Goal: Download file/media

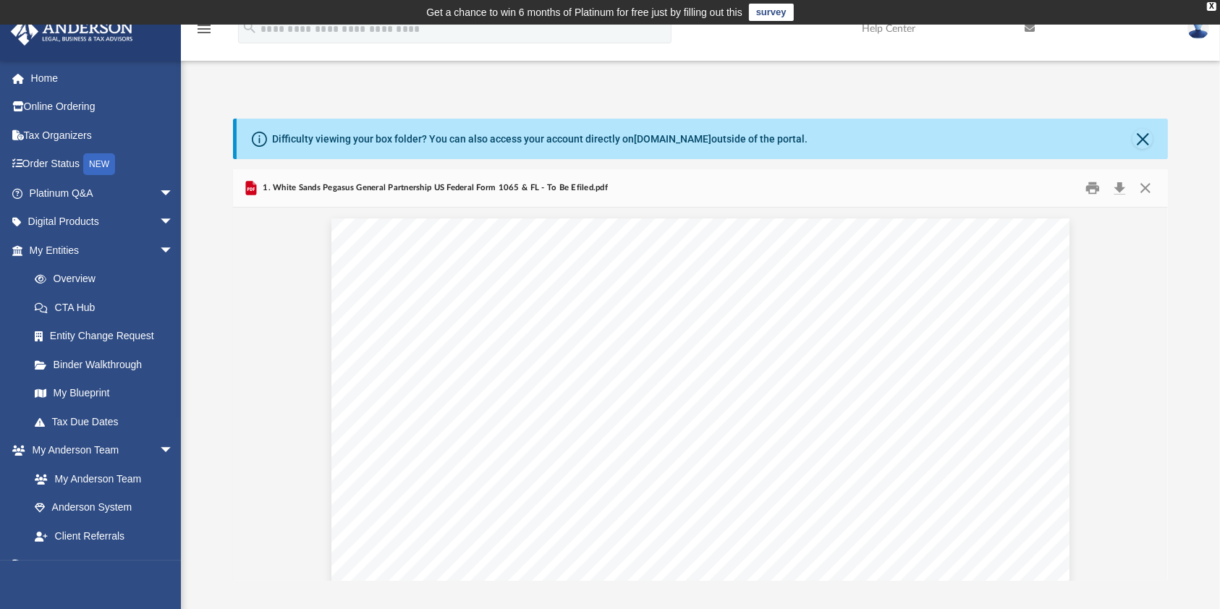
scroll to position [1953, 0]
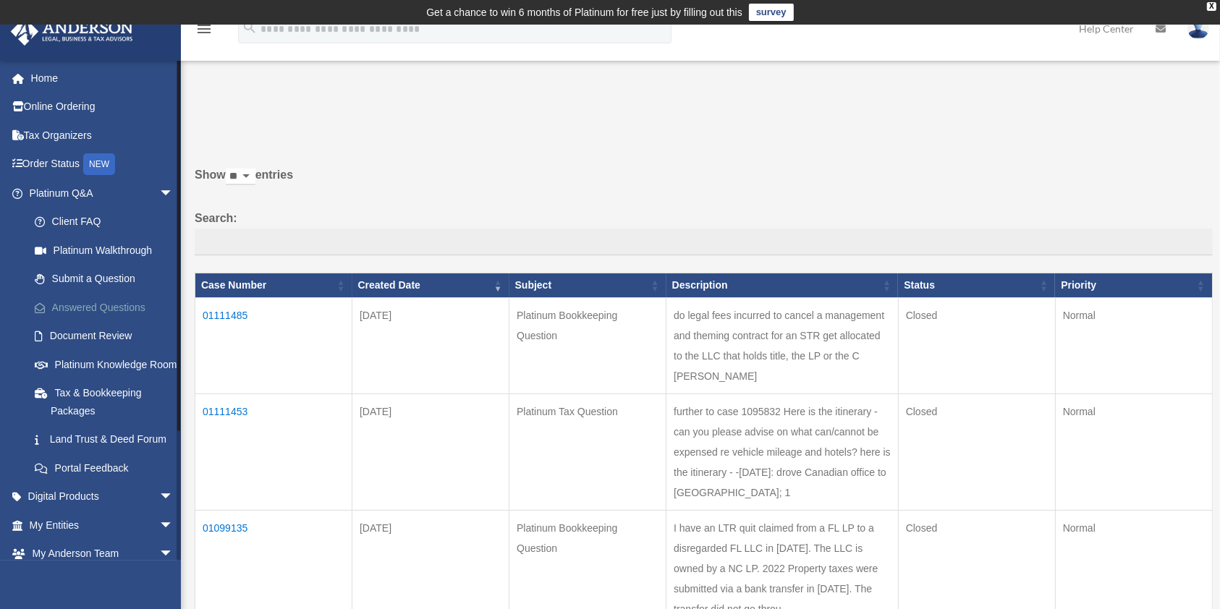
click at [93, 302] on link "Answered Questions" at bounding box center [107, 307] width 175 height 29
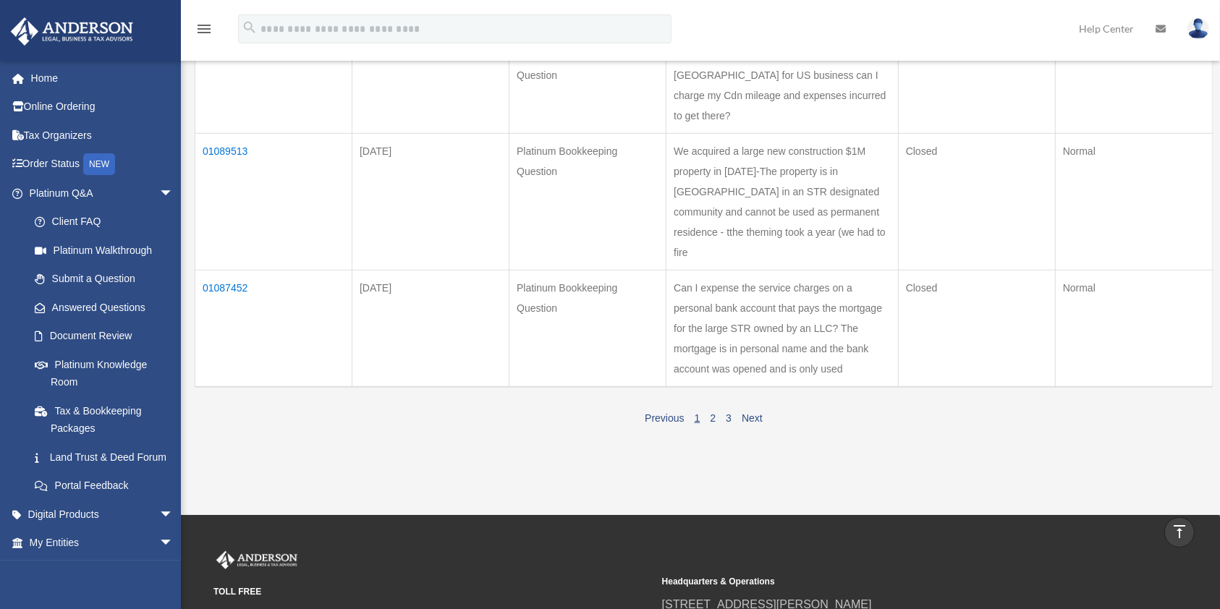
scroll to position [1060, 0]
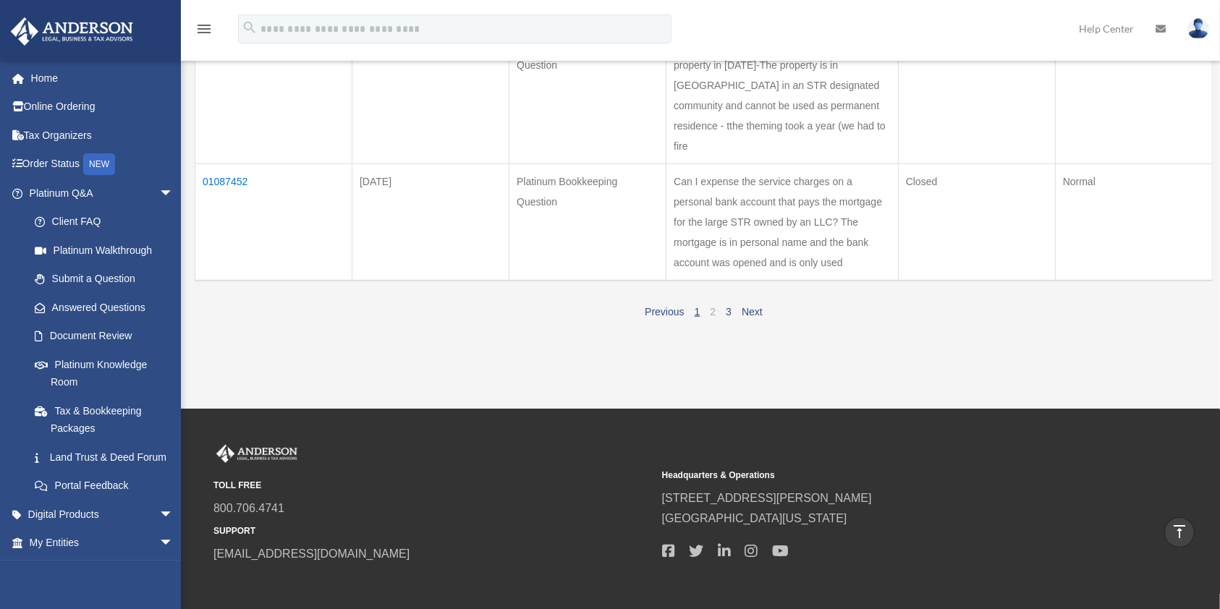
click at [711, 318] on link "2" at bounding box center [713, 312] width 6 height 12
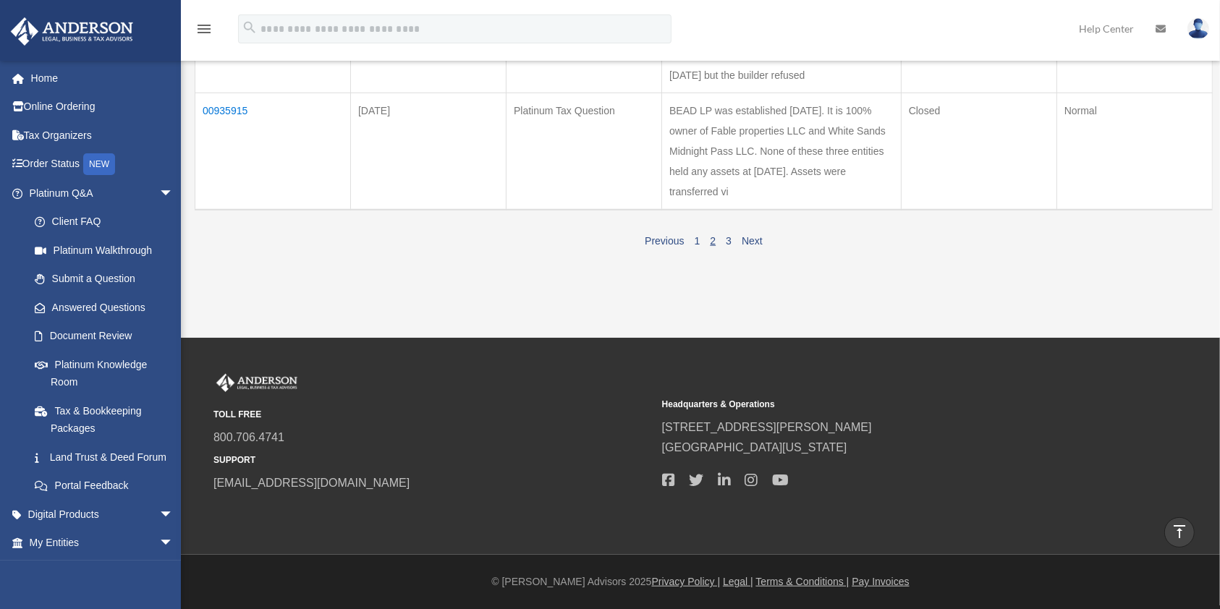
scroll to position [1350, 0]
click at [677, 247] on link "Previous" at bounding box center [664, 241] width 39 height 12
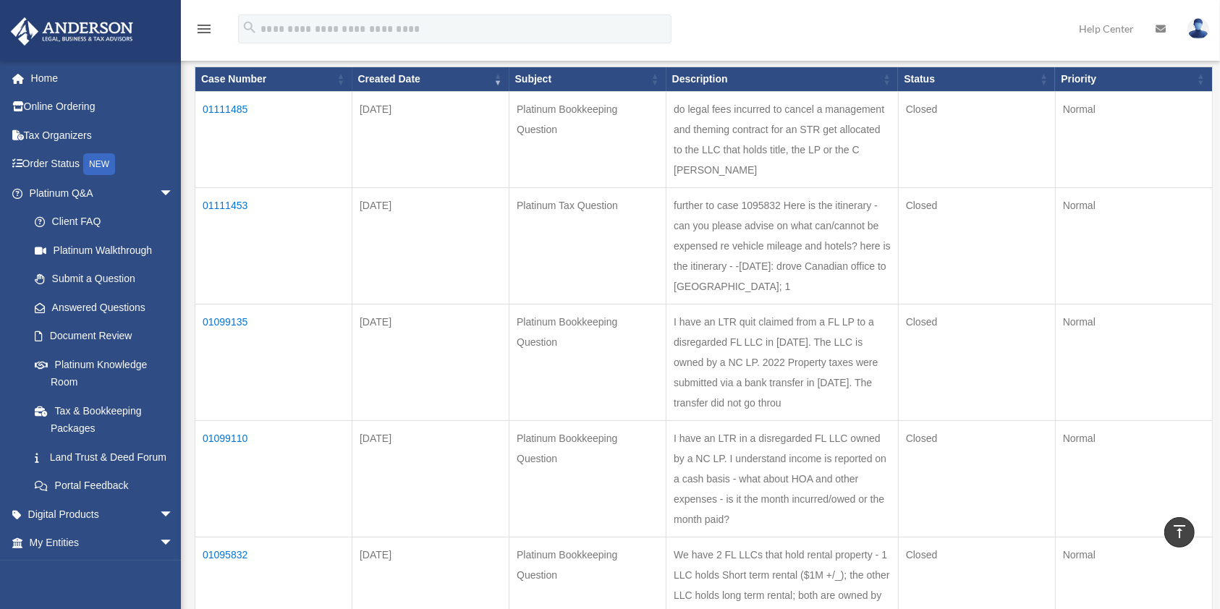
scroll to position [192, 0]
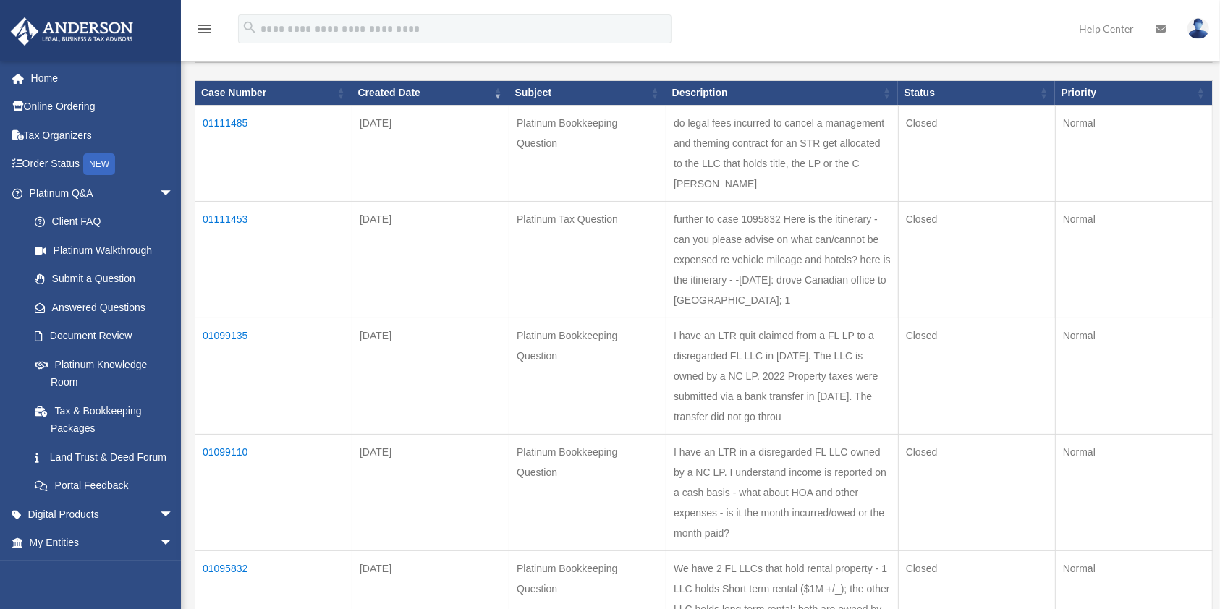
click at [226, 235] on td "01111453" at bounding box center [273, 260] width 157 height 116
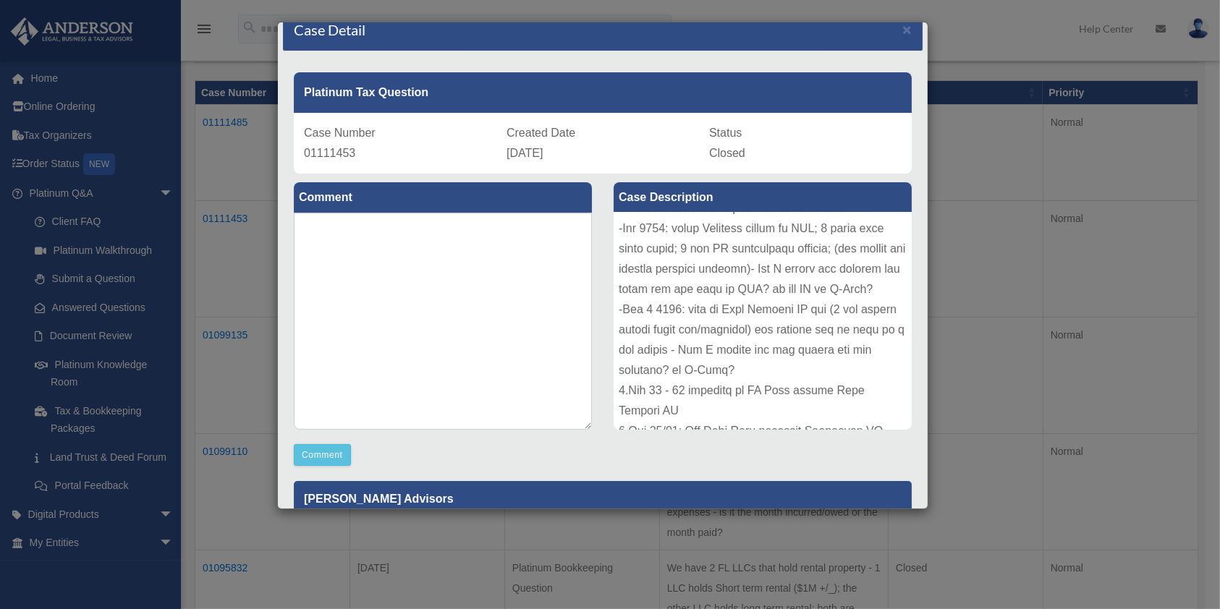
scroll to position [62, 0]
click at [902, 30] on span "×" at bounding box center [906, 29] width 9 height 17
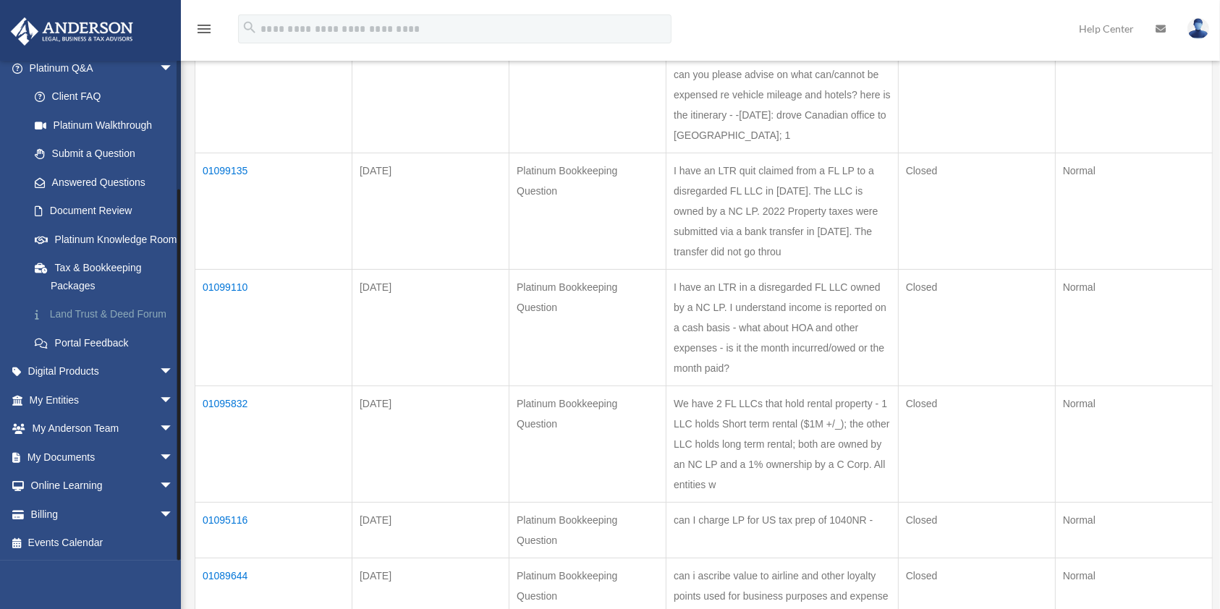
scroll to position [386, 0]
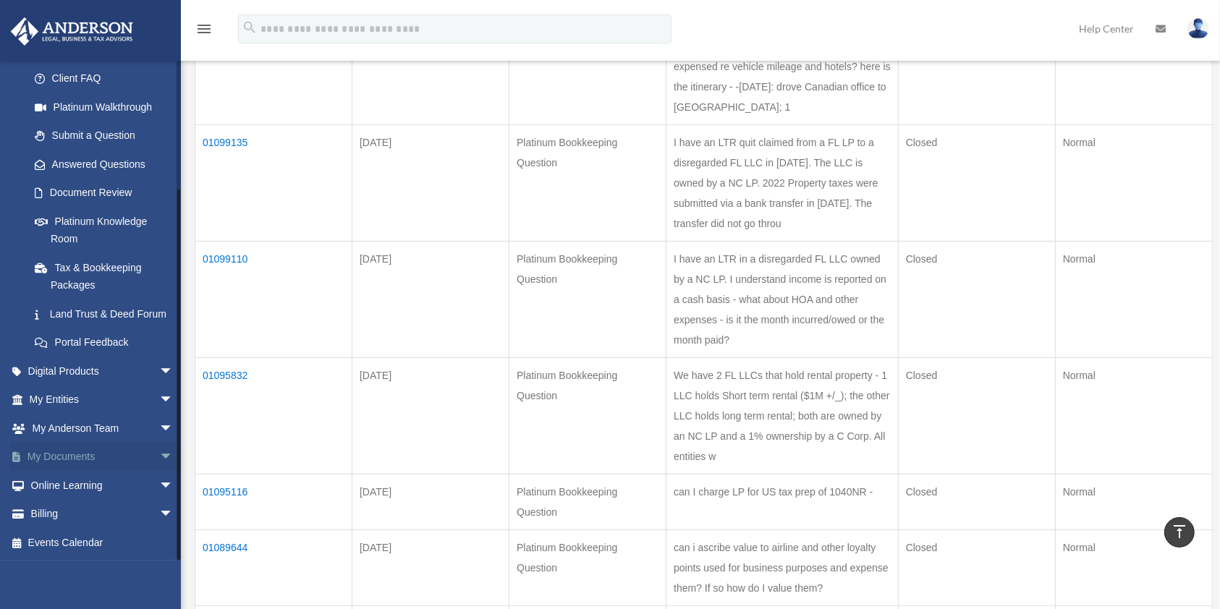
click at [60, 463] on link "My Documents arrow_drop_down" at bounding box center [102, 457] width 185 height 29
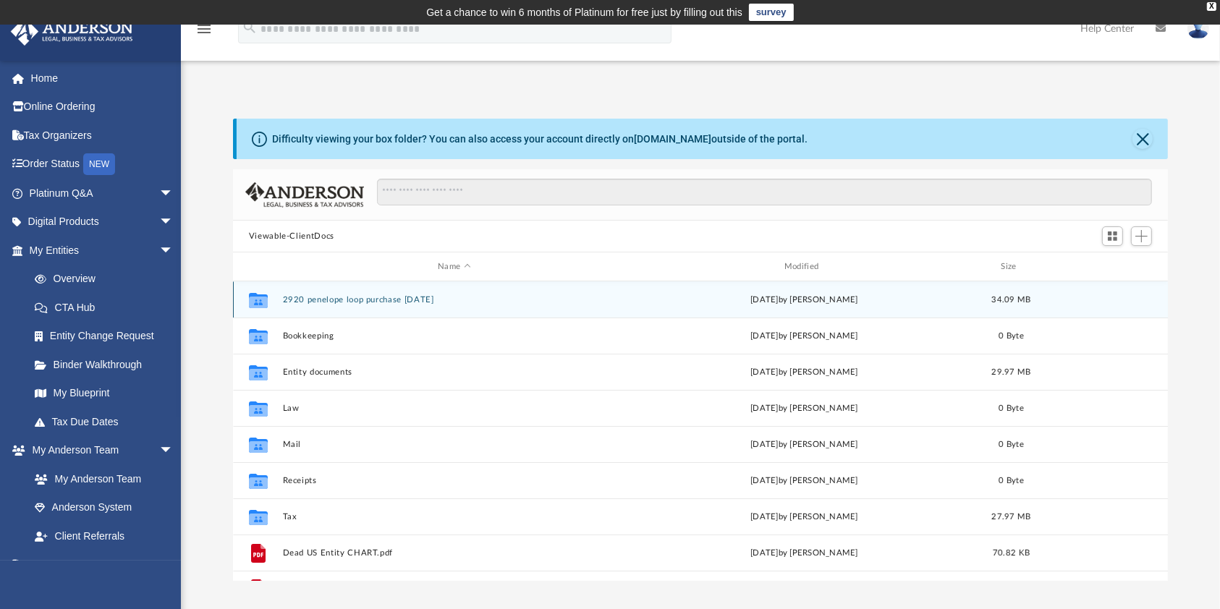
scroll to position [313, 920]
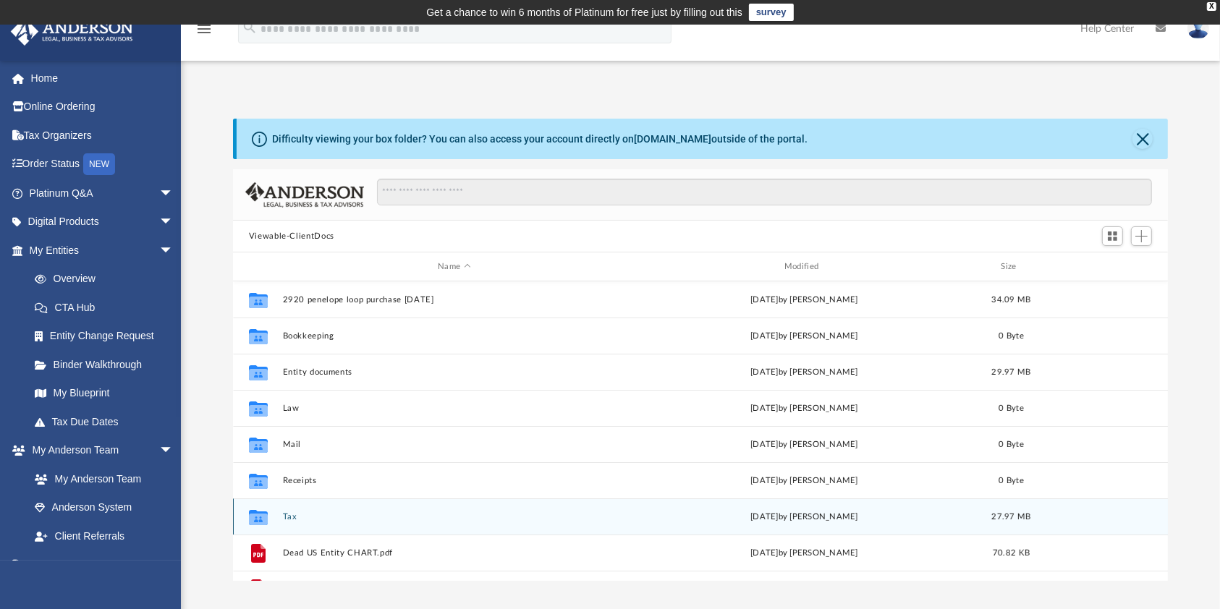
click at [312, 508] on div "Collaborated Folder Tax today by Harry Sorensen 27.97 MB" at bounding box center [700, 516] width 935 height 36
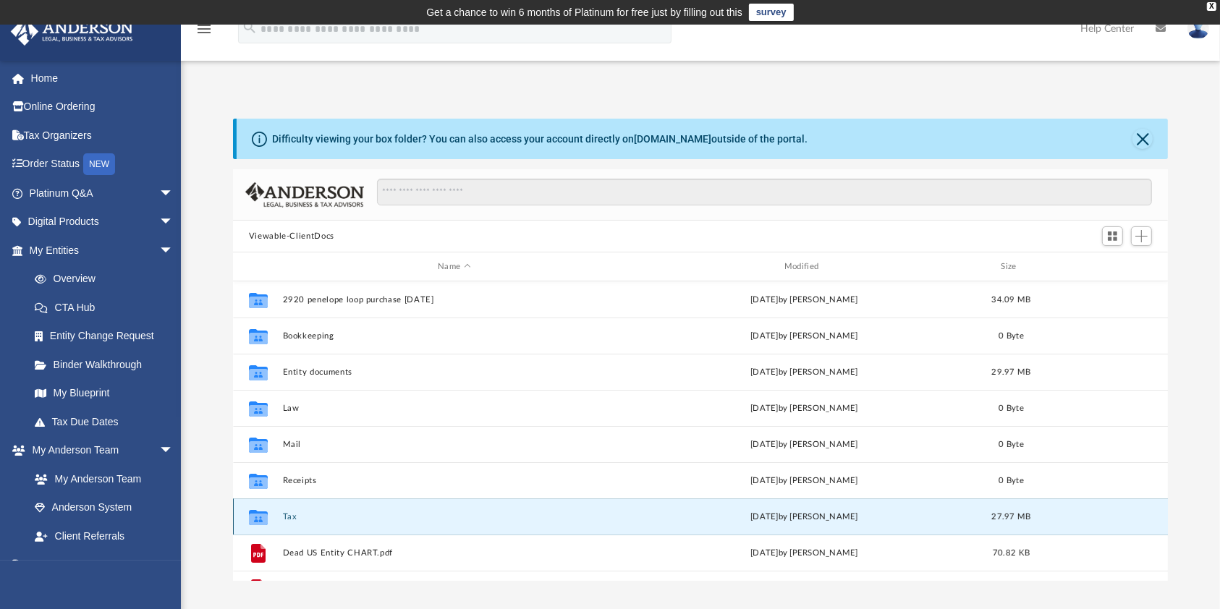
click at [301, 512] on button "Tax" at bounding box center [454, 516] width 344 height 9
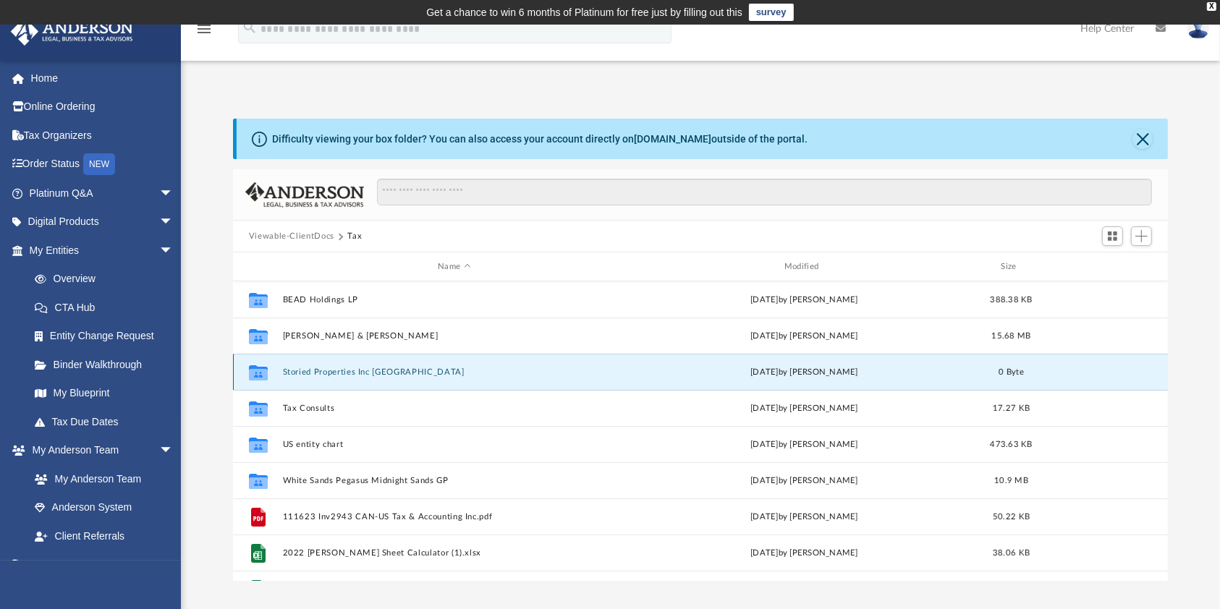
click at [323, 365] on div "Collaborated Folder Storied Properties Inc NC Fri Jun 13 2025 by Kayleen Winter…" at bounding box center [700, 372] width 935 height 36
click at [328, 366] on div "Collaborated Folder Storied Properties Inc NC Fri Jun 13 2025 by Kayleen Winter…" at bounding box center [700, 372] width 935 height 36
click at [315, 362] on div "Collaborated Folder Storied Properties Inc NC Fri Jun 13 2025 by Kayleen Winter…" at bounding box center [700, 372] width 935 height 36
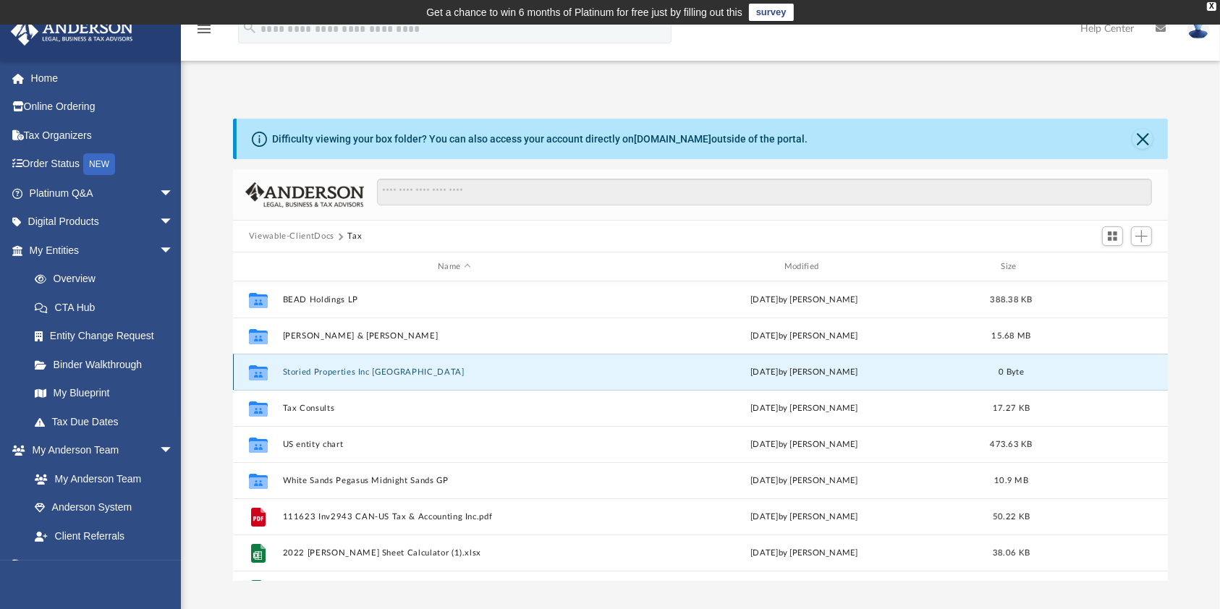
click at [298, 373] on button "Storied Properties Inc NC" at bounding box center [454, 371] width 344 height 9
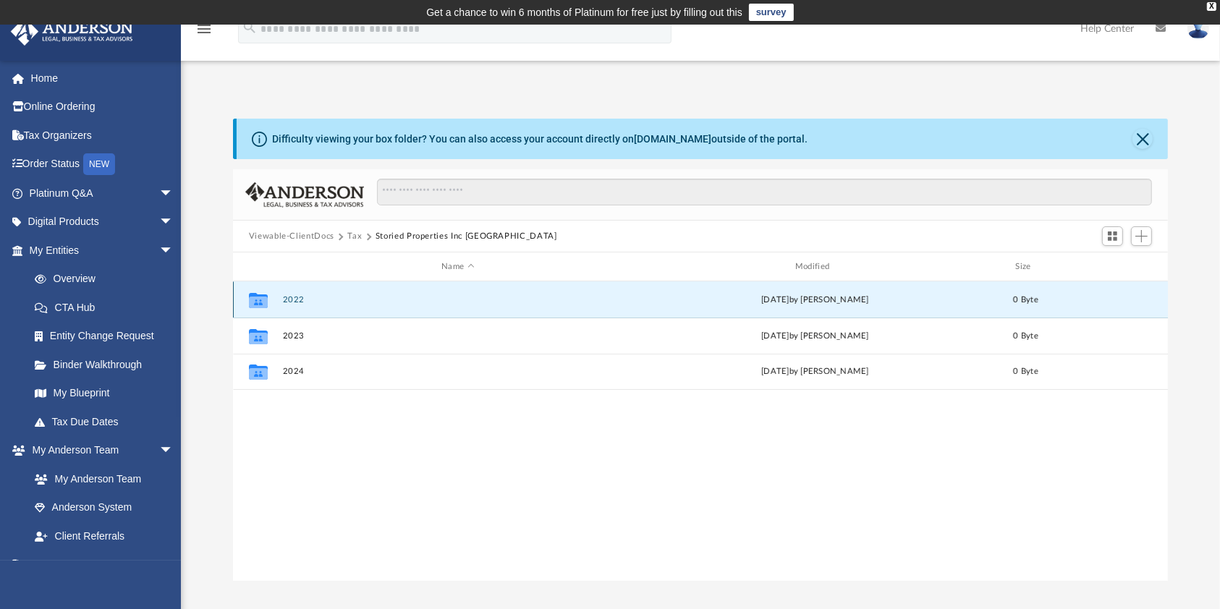
click at [302, 298] on button "2022" at bounding box center [457, 299] width 351 height 9
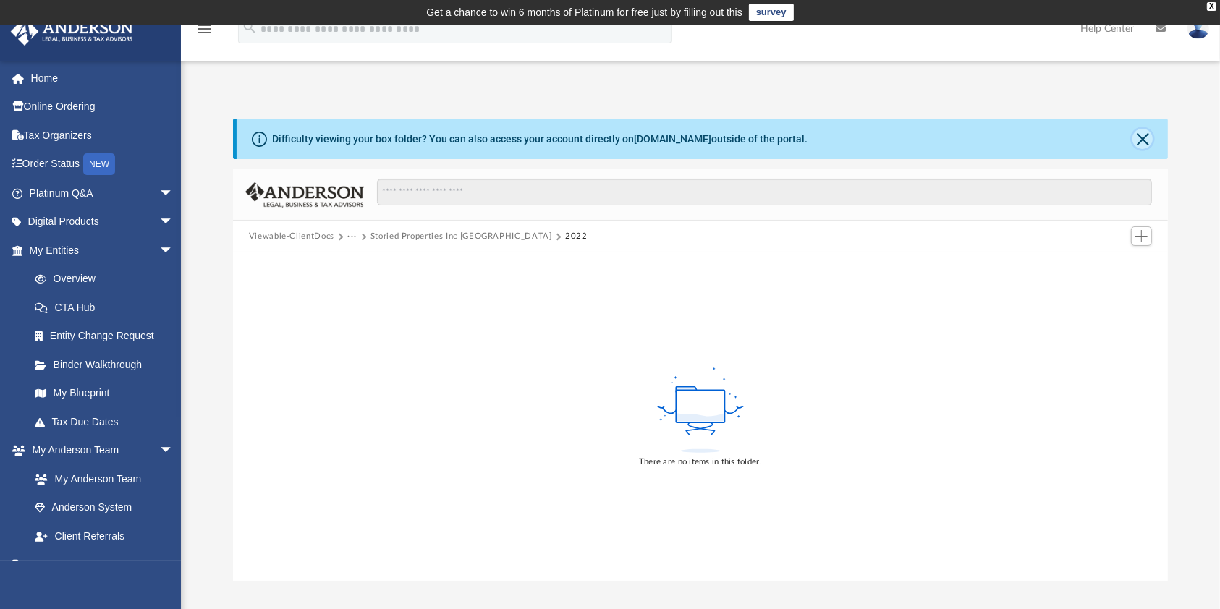
click at [1146, 137] on button "Close" at bounding box center [1142, 139] width 20 height 20
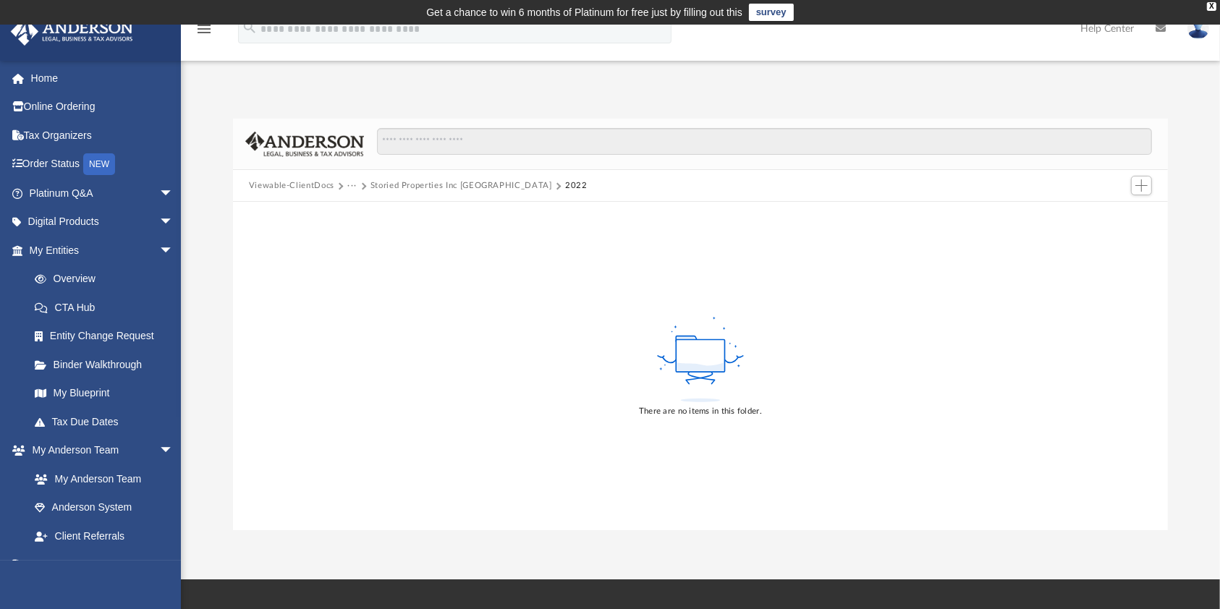
click at [353, 183] on button "···" at bounding box center [351, 185] width 9 height 13
click at [367, 215] on li "Tax" at bounding box center [362, 210] width 14 height 15
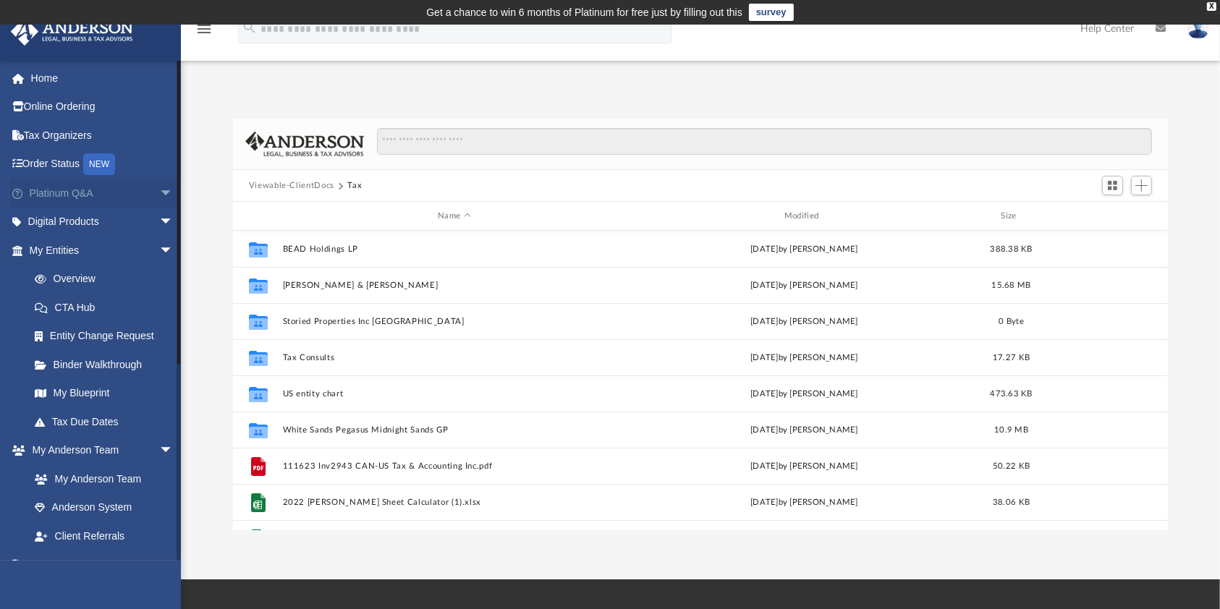
click at [85, 195] on link "Platinum Q&A arrow_drop_down" at bounding box center [102, 193] width 185 height 29
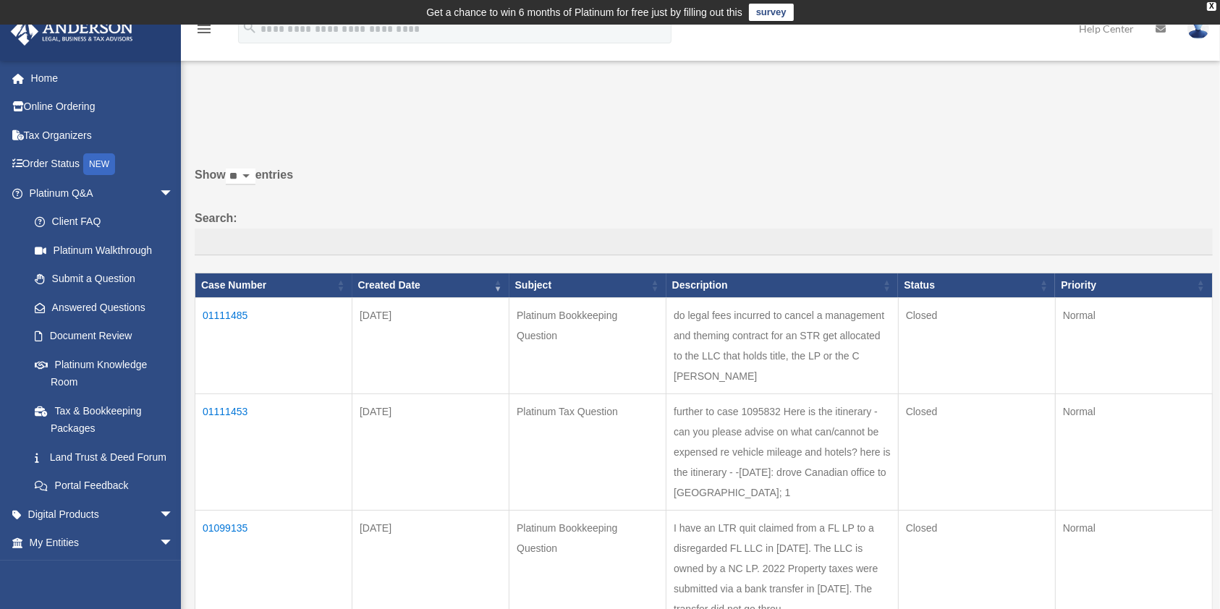
click at [223, 425] on td "01111453" at bounding box center [273, 452] width 157 height 116
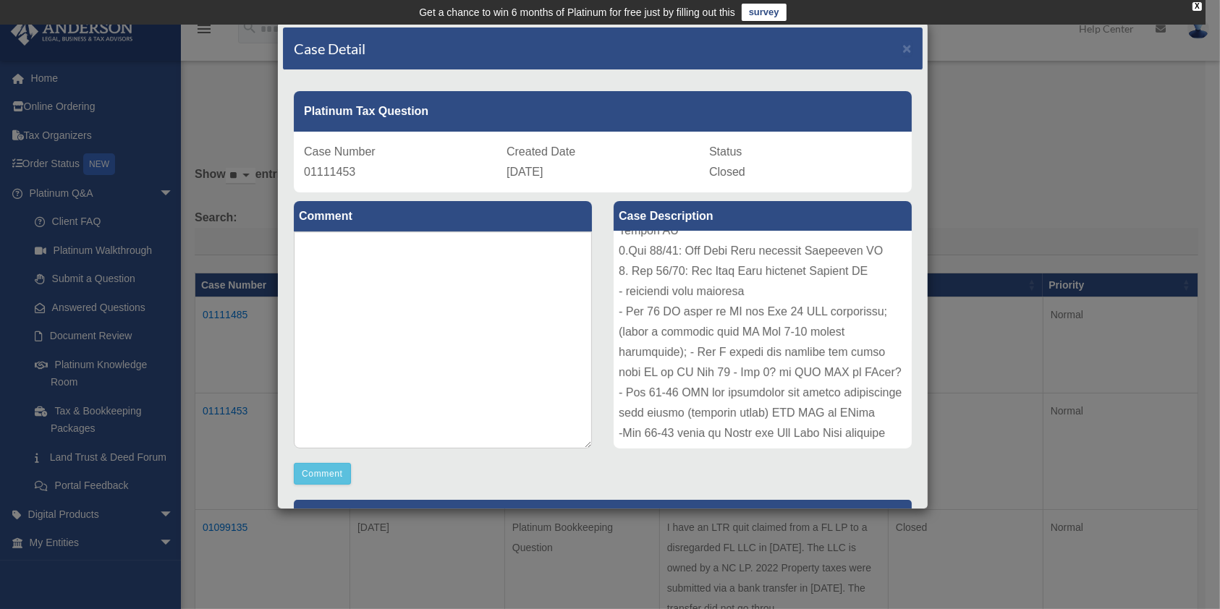
scroll to position [182, 0]
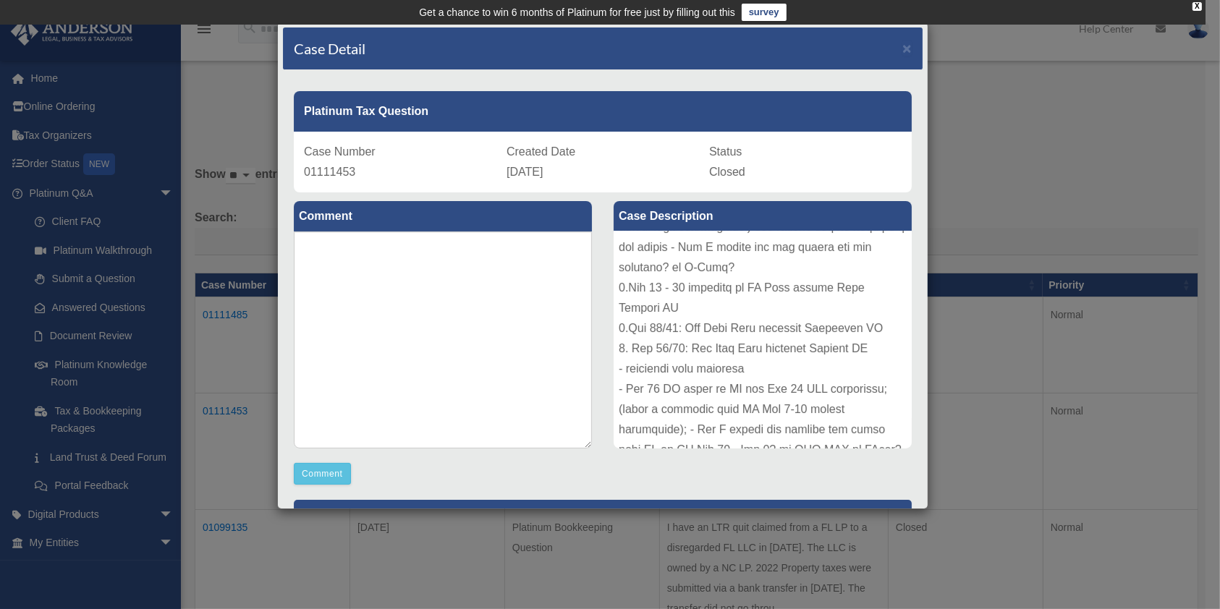
click at [873, 438] on div at bounding box center [762, 339] width 298 height 217
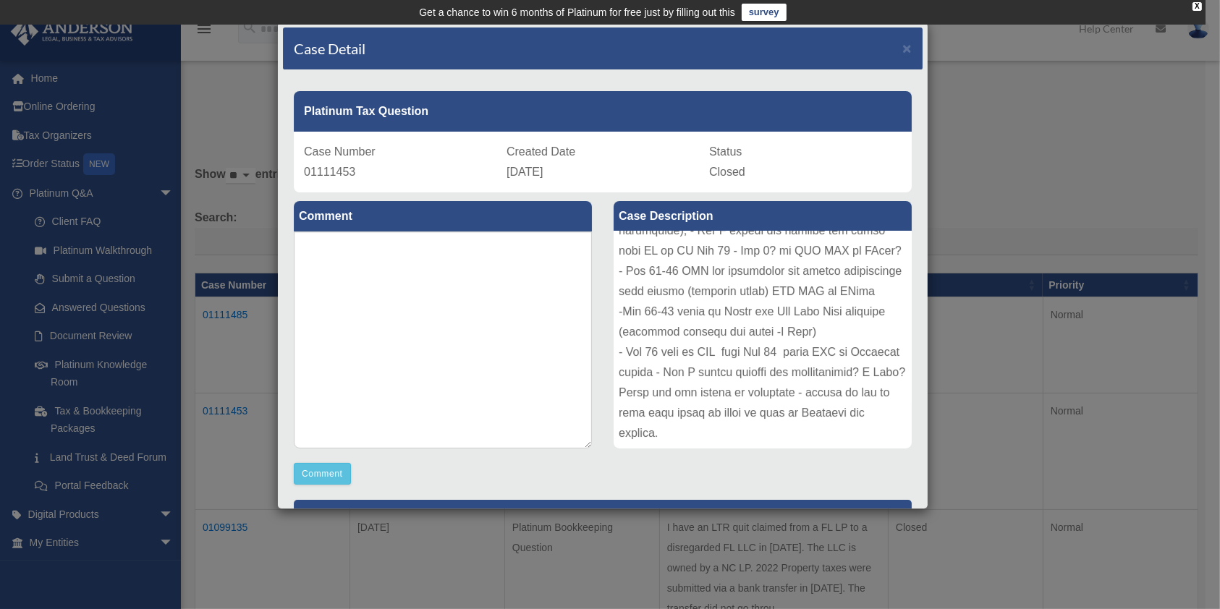
scroll to position [477, 0]
click at [902, 51] on span "×" at bounding box center [906, 48] width 9 height 17
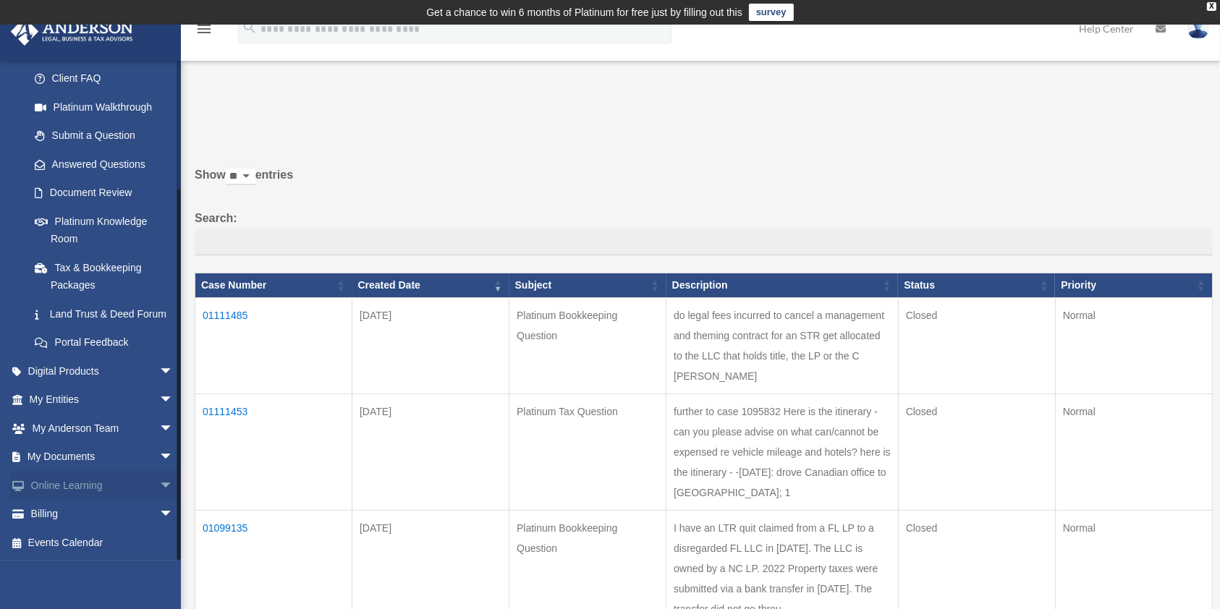
scroll to position [160, 0]
click at [80, 461] on link "My Documents arrow_drop_down" at bounding box center [102, 457] width 185 height 29
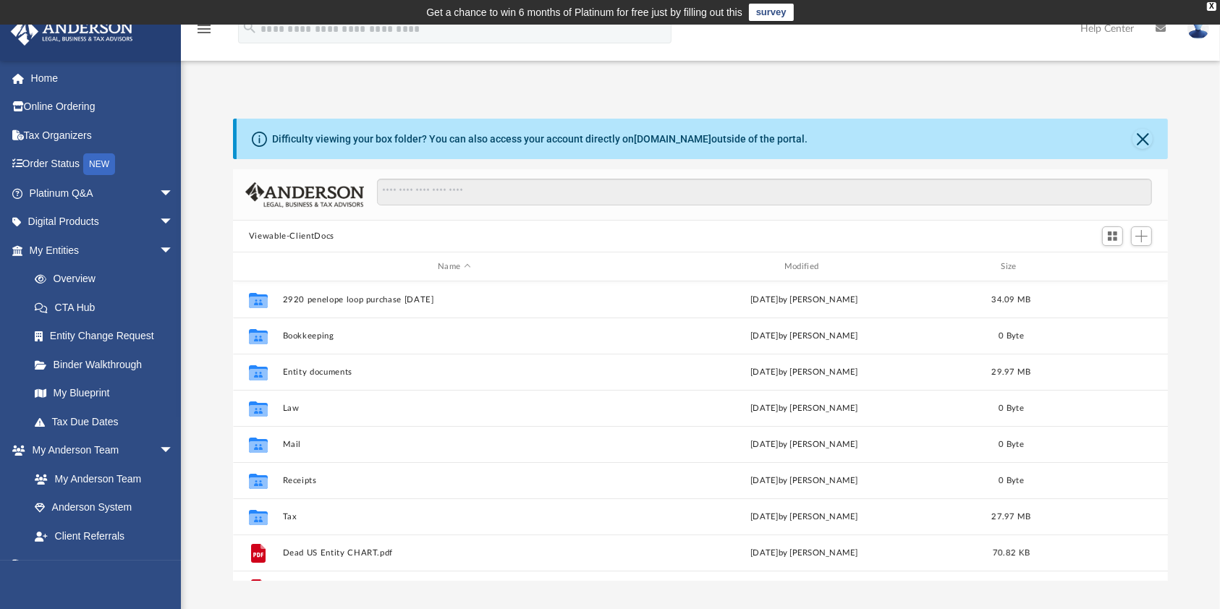
scroll to position [313, 920]
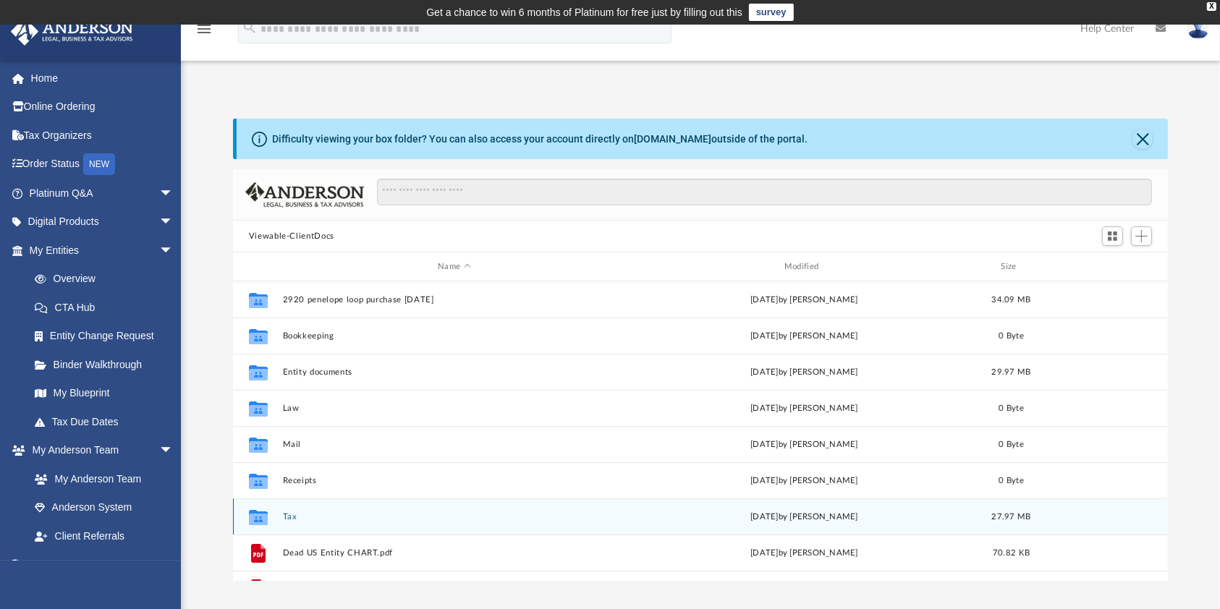
click at [339, 515] on button "Tax" at bounding box center [454, 516] width 344 height 9
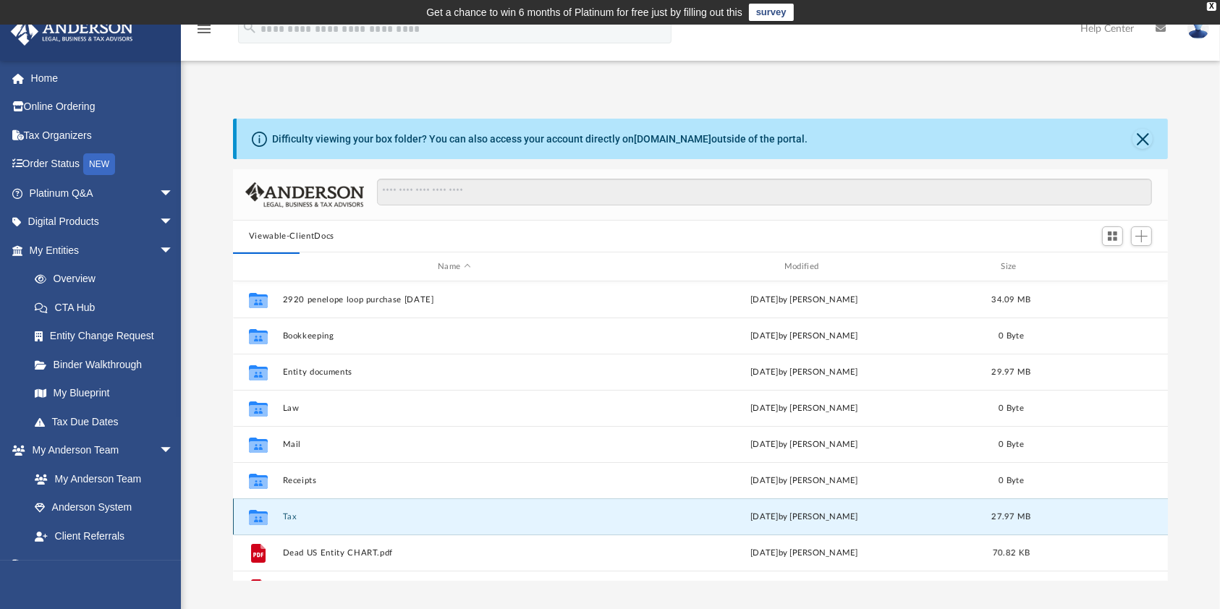
click at [307, 521] on div "Collaborated Folder Tax [DATE] by [PERSON_NAME] 27.97 MB" at bounding box center [700, 516] width 935 height 36
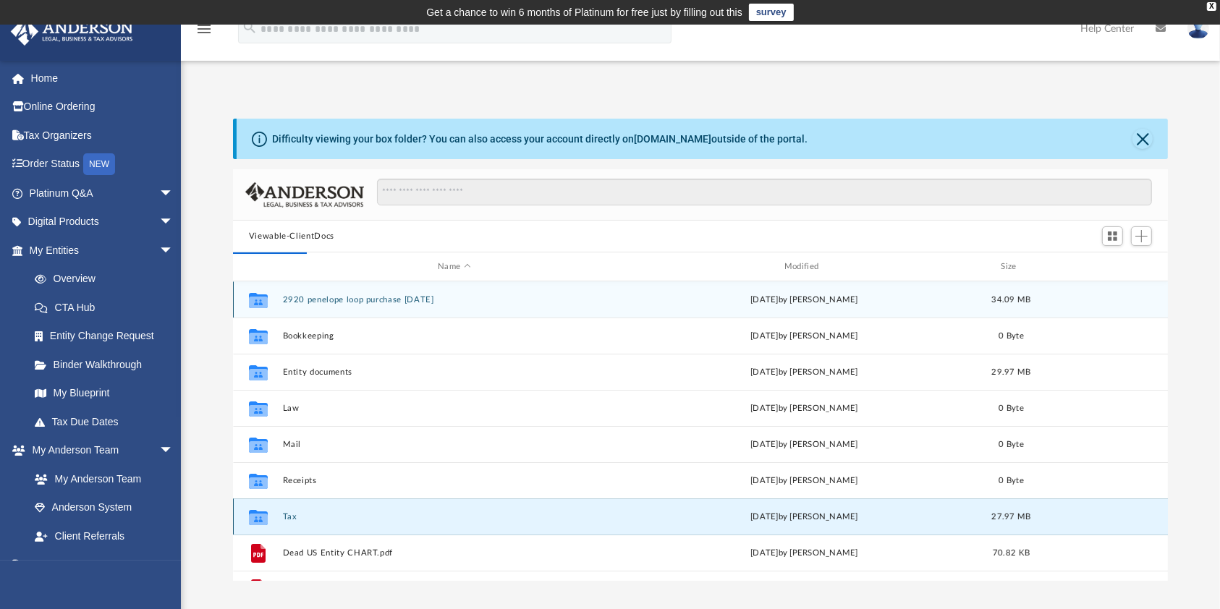
click at [307, 521] on div "Collaborated Folder Tax [DATE] by [PERSON_NAME] 27.97 MB" at bounding box center [700, 516] width 935 height 36
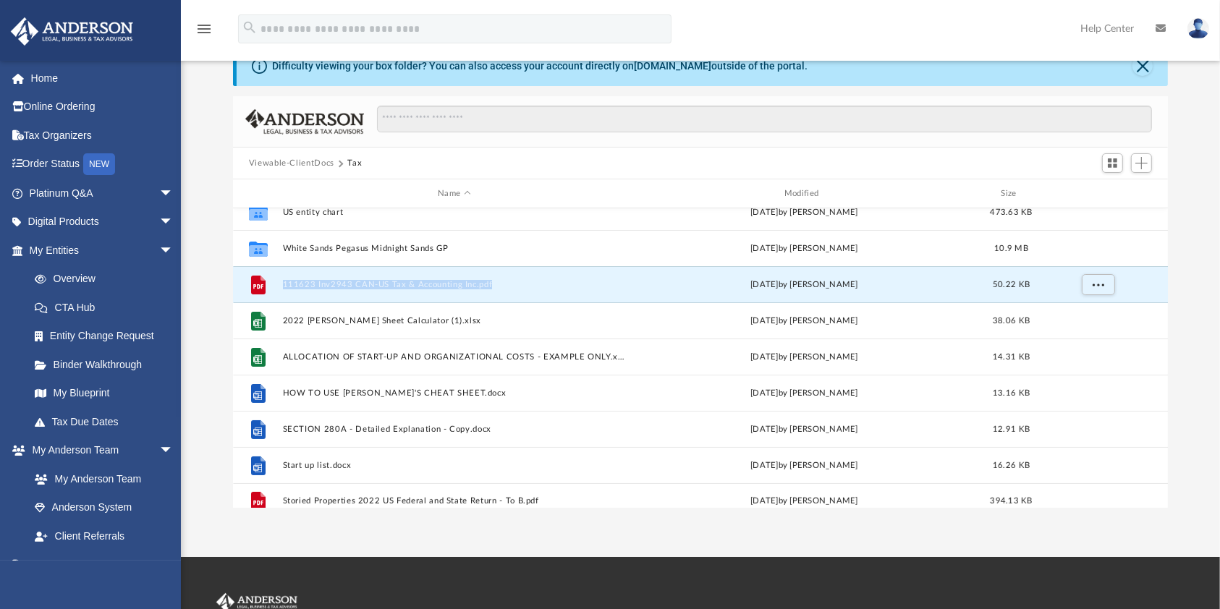
scroll to position [170, 0]
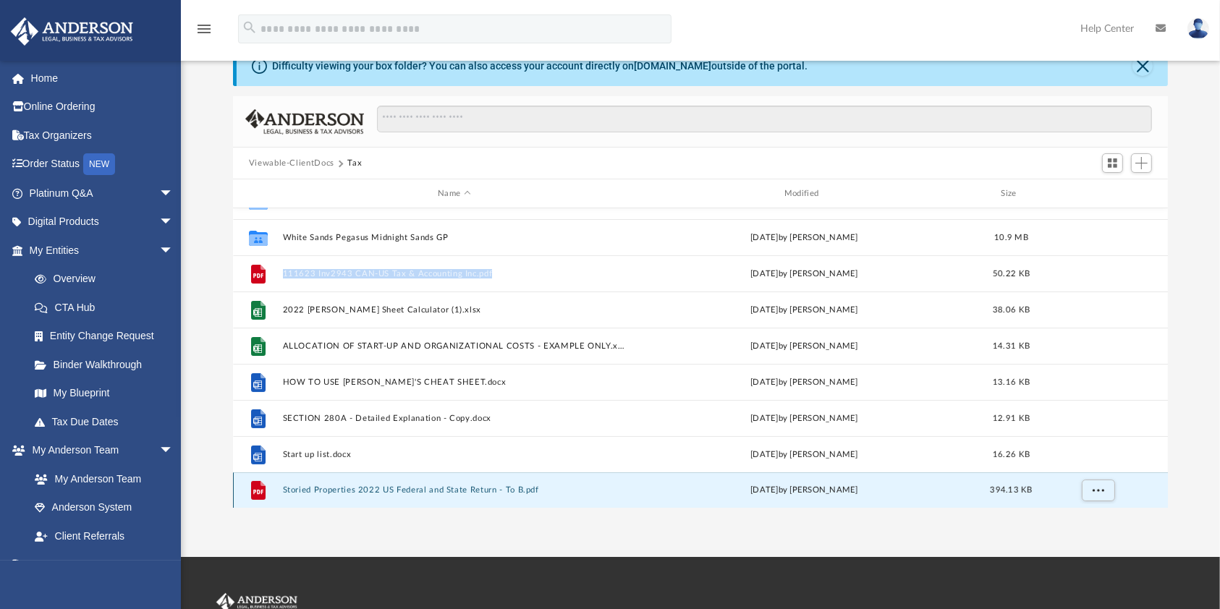
click at [370, 487] on button "Storied Properties 2022 US Federal and State Return - To B.pdf" at bounding box center [454, 489] width 344 height 9
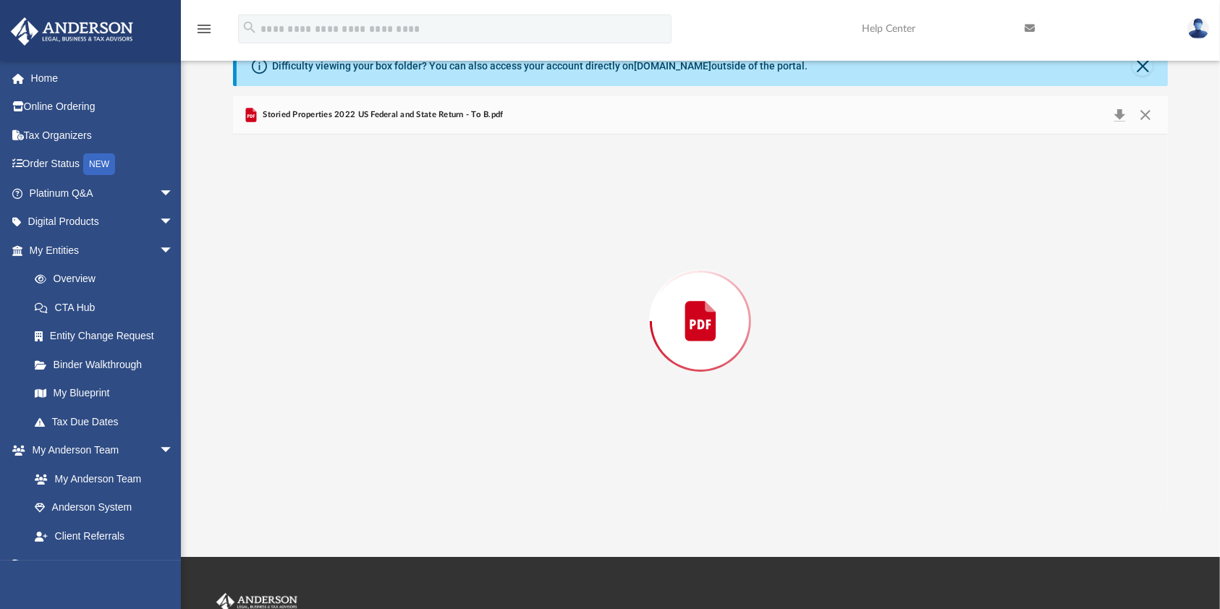
click at [370, 487] on div "Preview" at bounding box center [700, 321] width 935 height 373
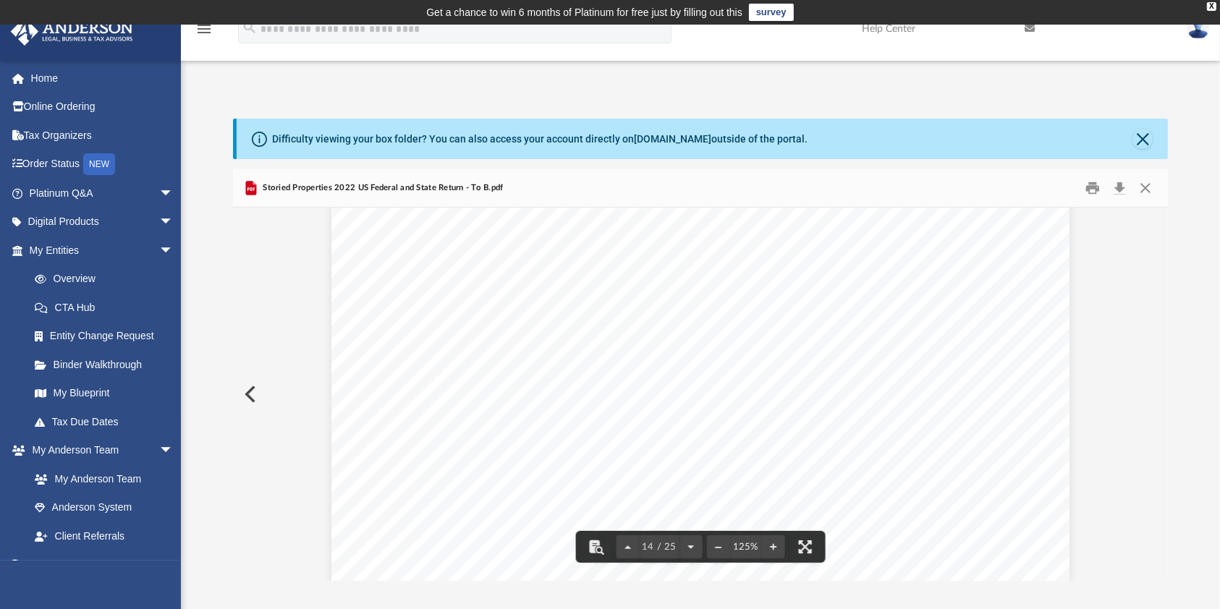
scroll to position [12842, 0]
click at [489, 382] on div "Department of the Treasury Internal Revenue Service Total value of gross paymen…" at bounding box center [700, 332] width 738 height 955
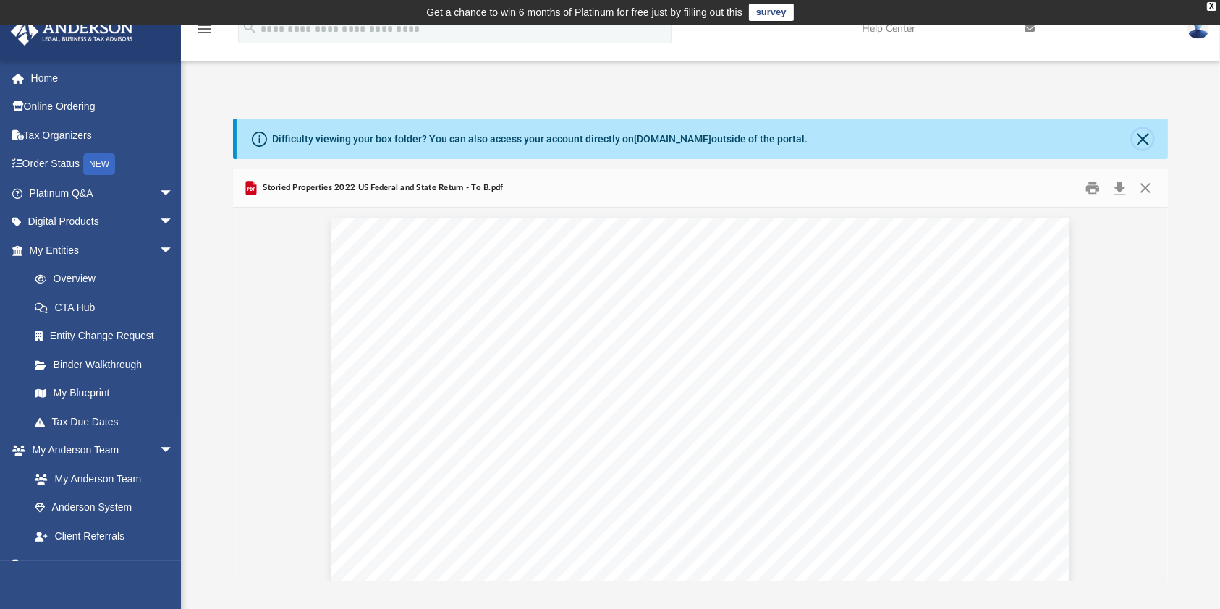
drag, startPoint x: 1143, startPoint y: 135, endPoint x: 1115, endPoint y: 82, distance: 59.5
click at [1115, 82] on div "App [EMAIL_ADDRESS][PERSON_NAME][DOMAIN_NAME] Sign Out [EMAIL_ADDRESS][DOMAIN_N…" at bounding box center [610, 327] width 1220 height 508
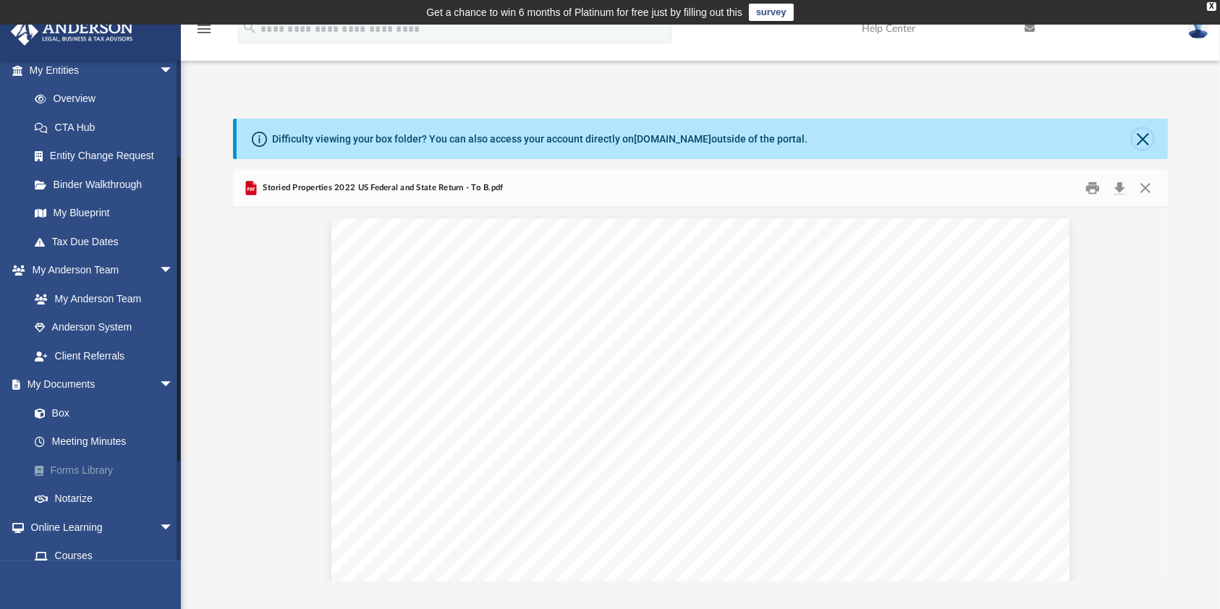
scroll to position [192, 0]
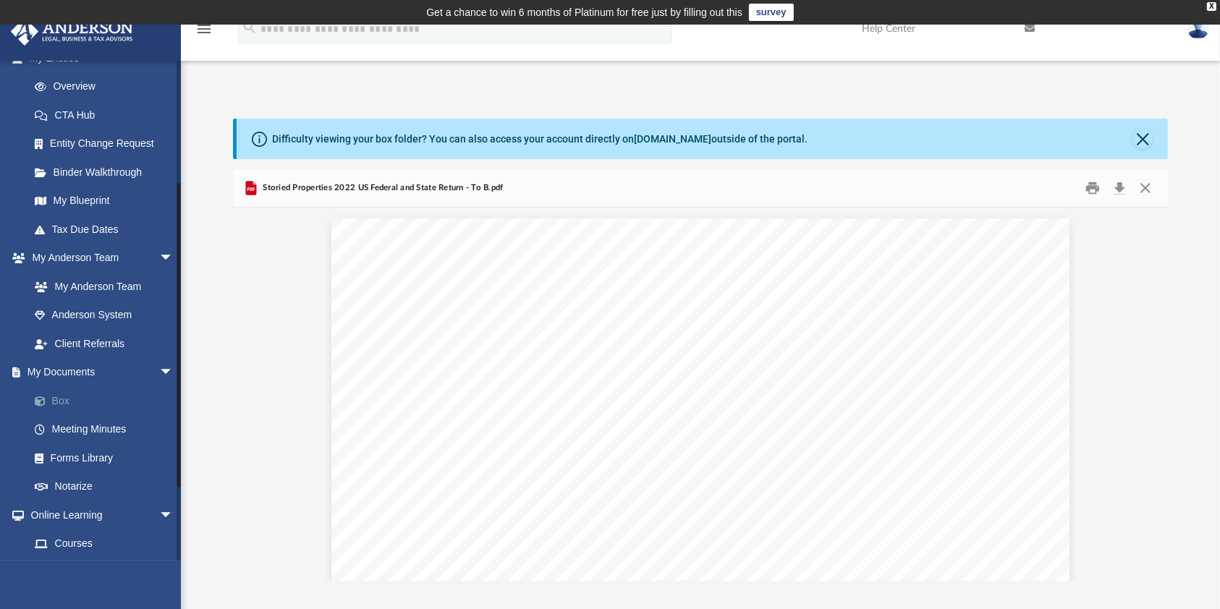
click at [46, 400] on span at bounding box center [47, 401] width 9 height 10
click at [73, 399] on link "Box" at bounding box center [107, 400] width 175 height 29
click at [1134, 140] on button "Close" at bounding box center [1142, 139] width 20 height 20
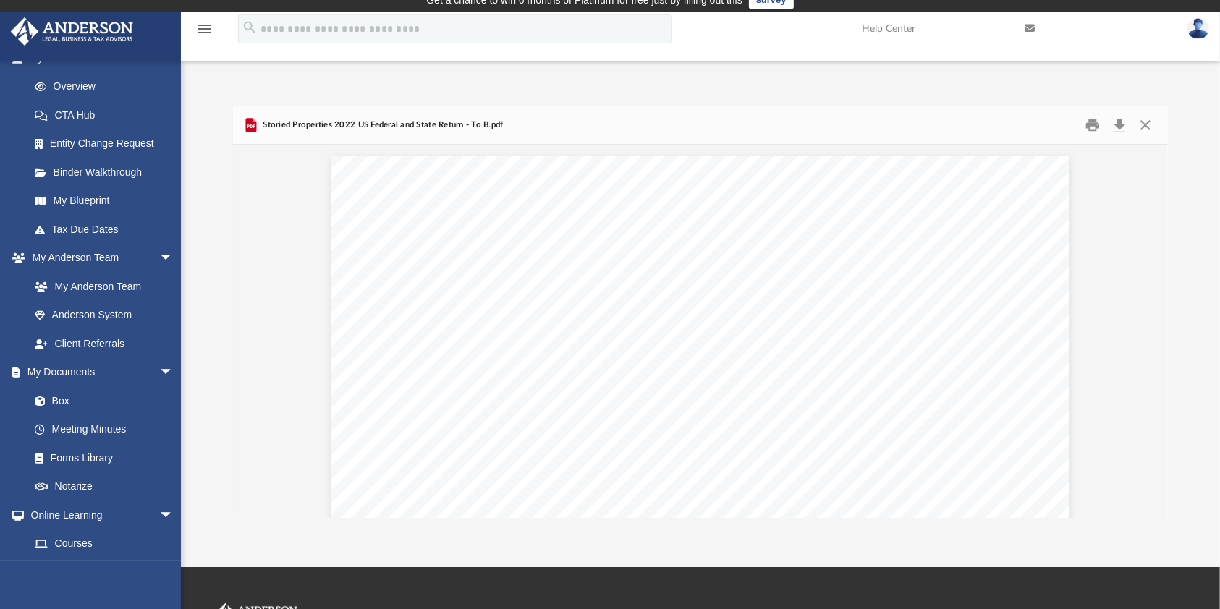
scroll to position [0, 0]
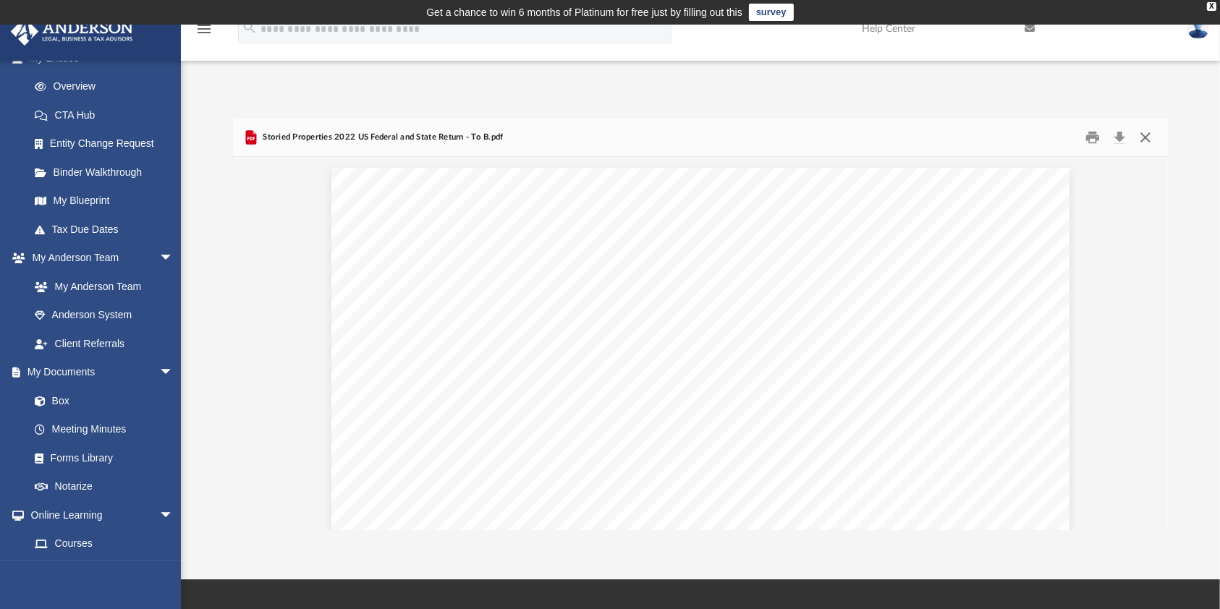
click at [1141, 132] on button "Close" at bounding box center [1145, 138] width 26 height 22
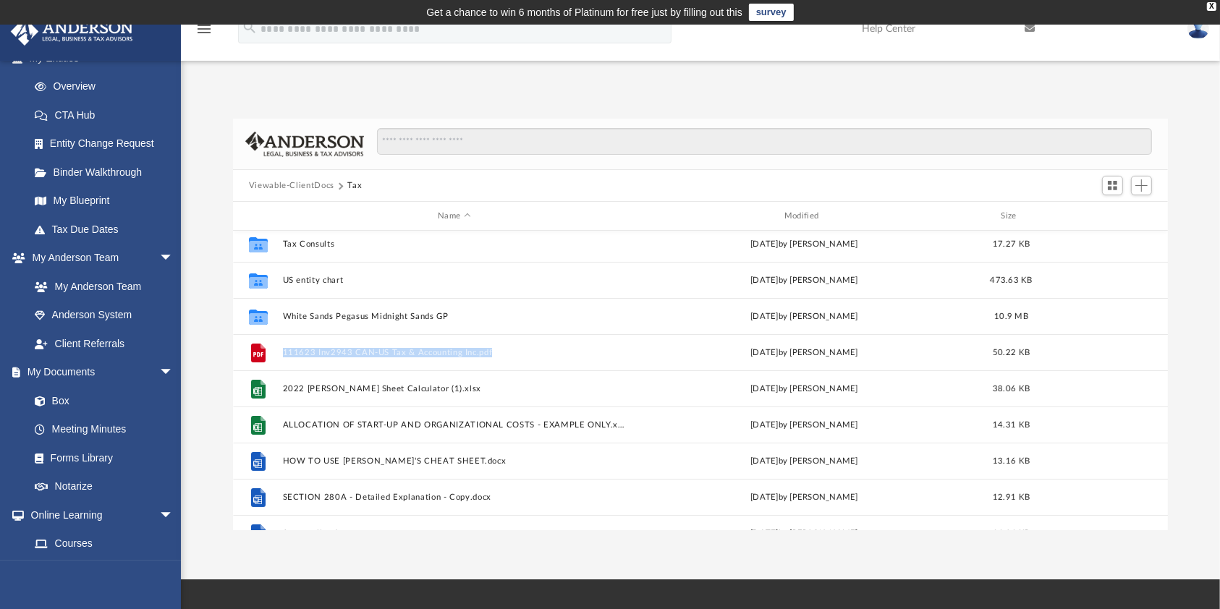
scroll to position [170, 0]
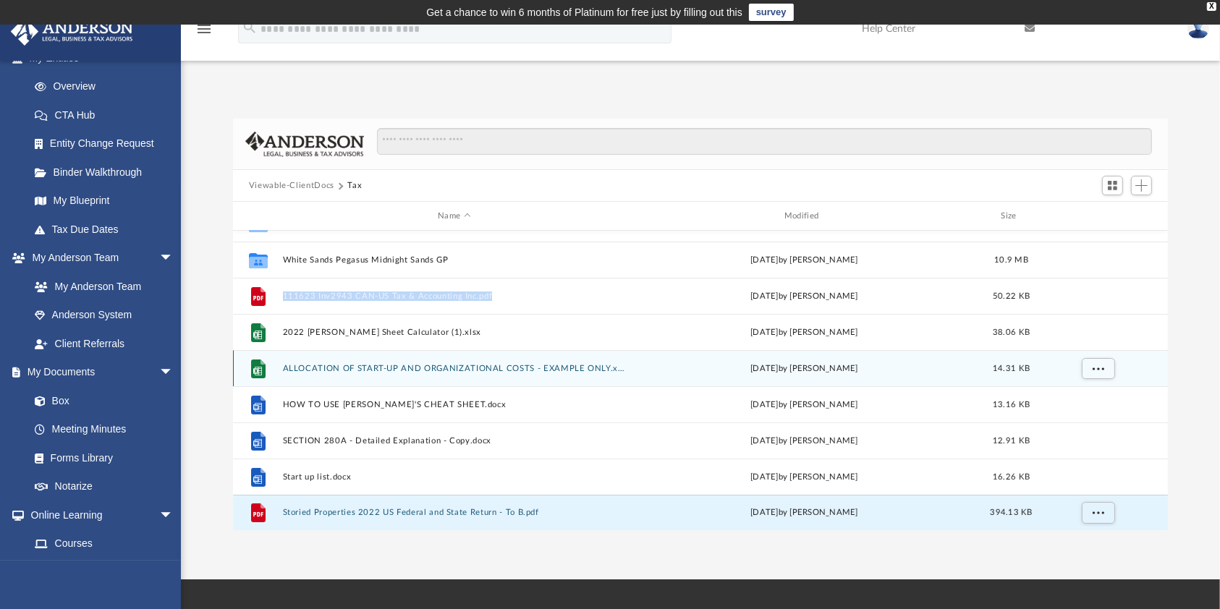
click at [357, 367] on button "ALLOCATION OF START-UP AND ORGANIZATIONAL COSTS - EXAMPLE ONLY.xlsx" at bounding box center [454, 368] width 344 height 9
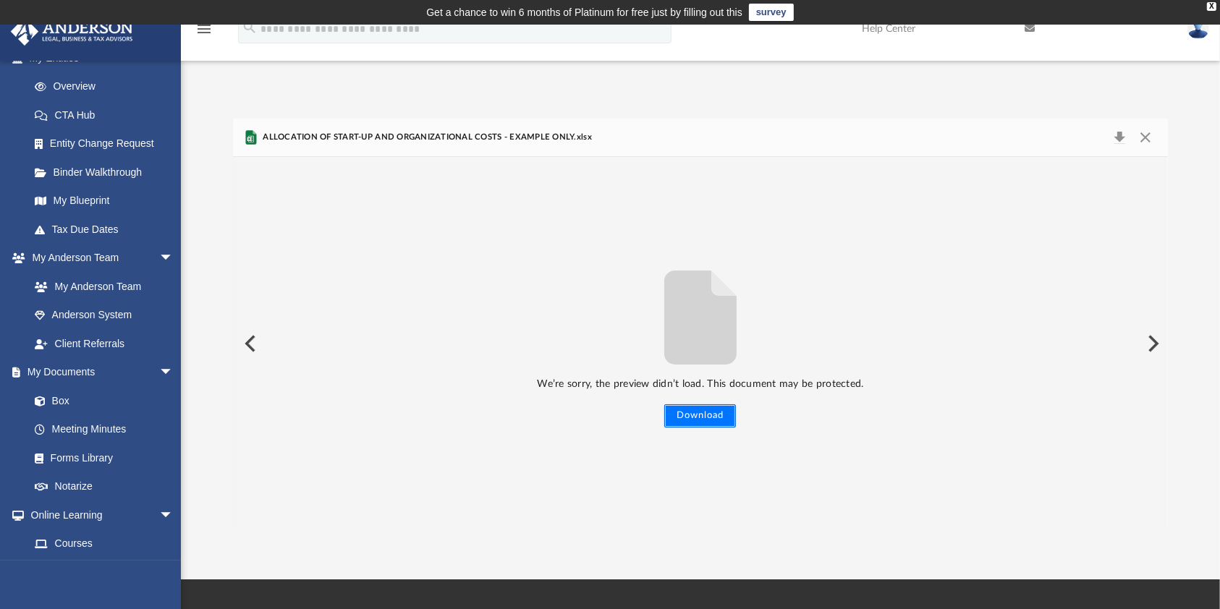
click at [695, 419] on button "Download" at bounding box center [700, 415] width 72 height 23
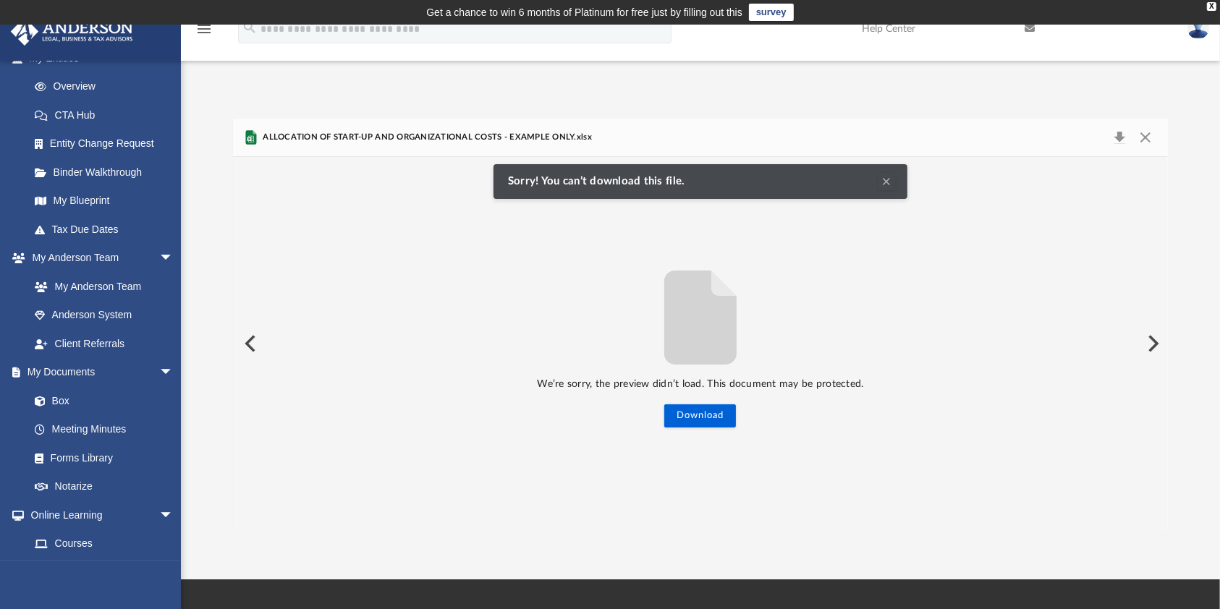
drag, startPoint x: 430, startPoint y: 135, endPoint x: 517, endPoint y: 136, distance: 87.5
click at [431, 135] on span "ALLOCATION OF START-UP AND ORGANIZATIONAL COSTS - EXAMPLE ONLY.xlsx" at bounding box center [426, 137] width 332 height 13
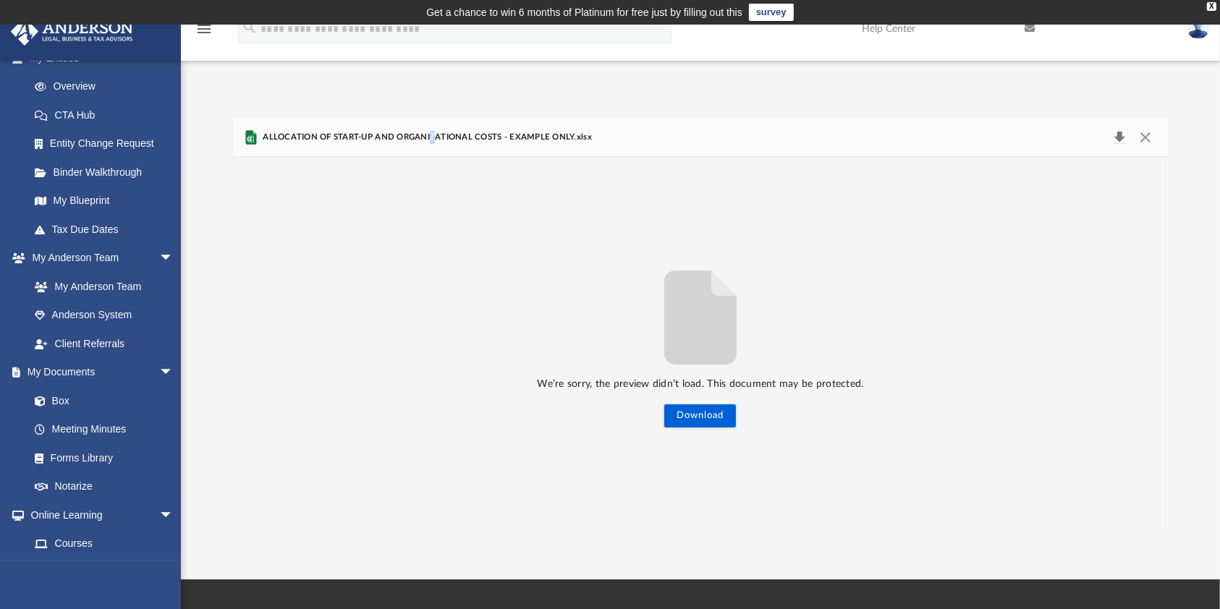
click at [1123, 136] on button "Download" at bounding box center [1119, 137] width 26 height 20
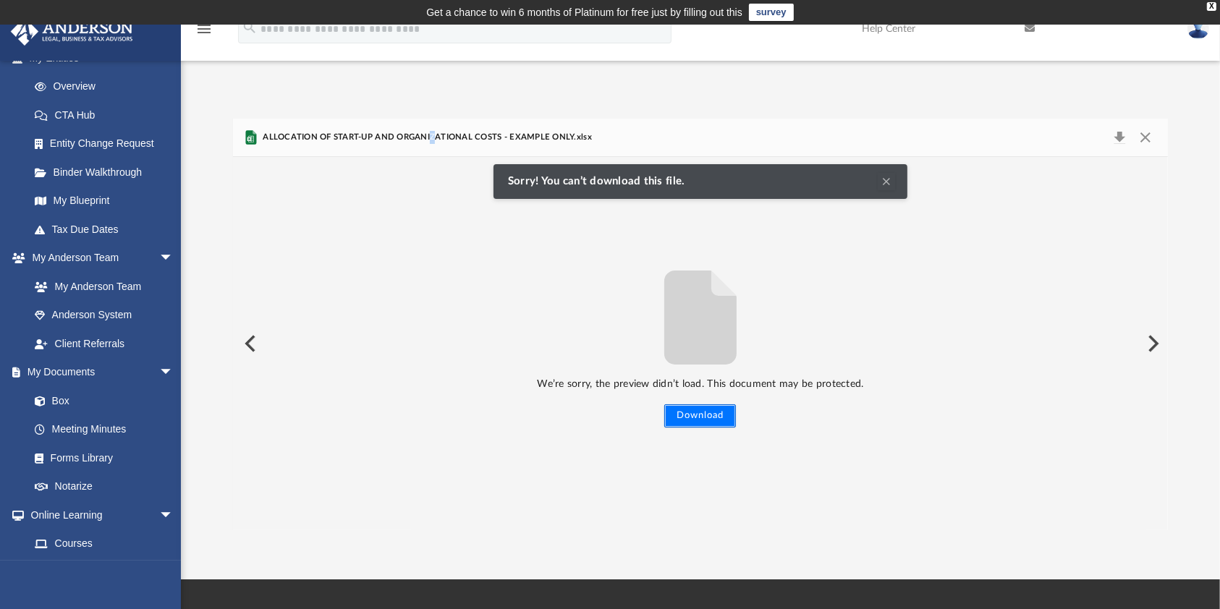
click at [723, 417] on button "Download" at bounding box center [700, 415] width 72 height 23
click at [717, 417] on button "Download" at bounding box center [700, 415] width 72 height 23
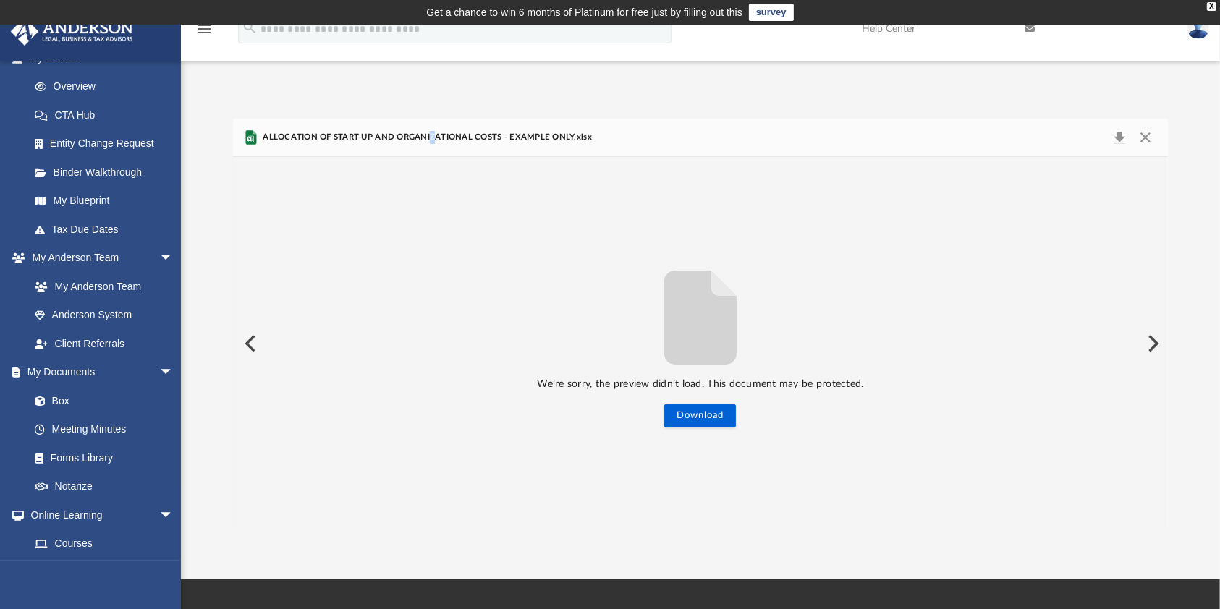
click at [1147, 341] on button "Preview" at bounding box center [1152, 343] width 32 height 41
click at [698, 420] on button "Download" at bounding box center [700, 415] width 72 height 23
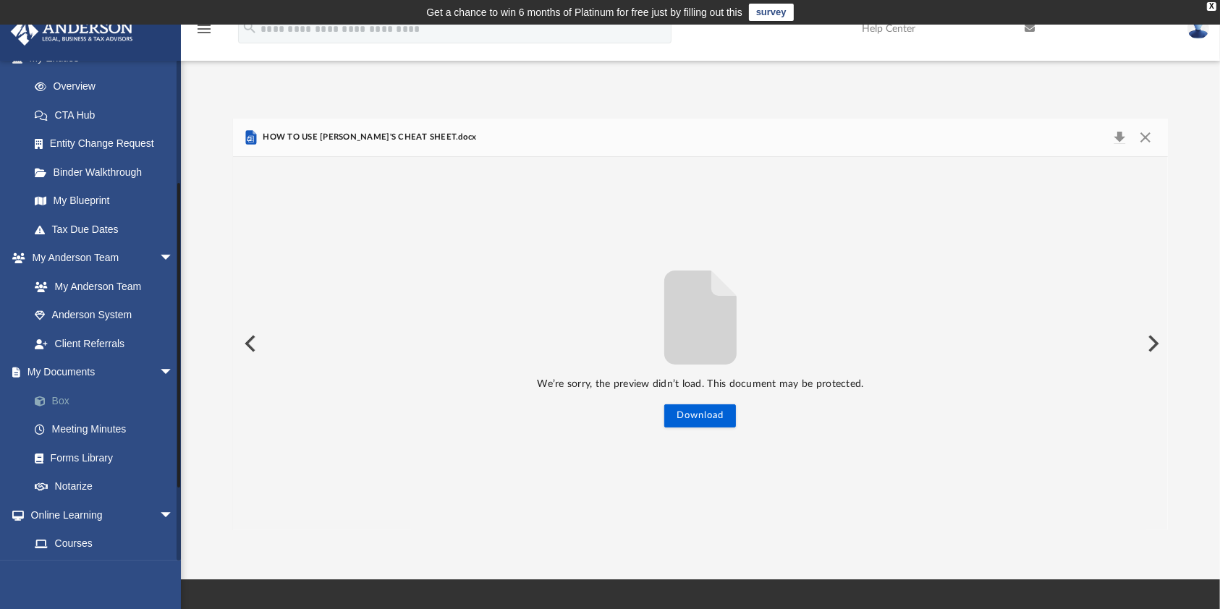
click at [64, 401] on link "Box" at bounding box center [107, 400] width 175 height 29
click at [253, 345] on button "Preview" at bounding box center [249, 343] width 32 height 41
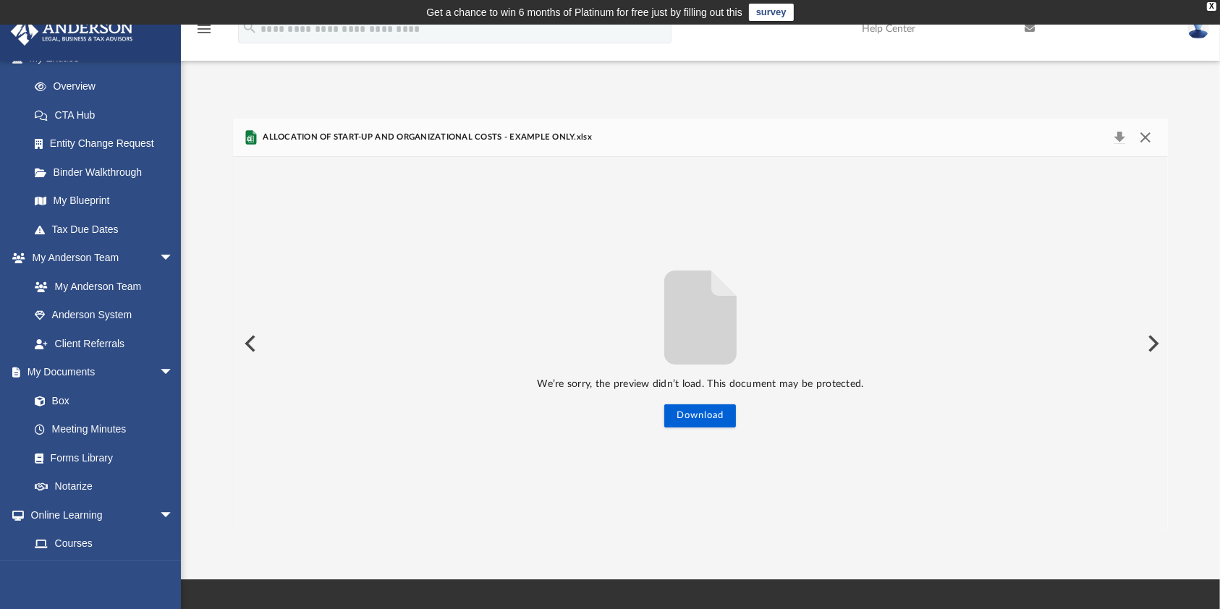
click at [1145, 132] on button "Close" at bounding box center [1145, 137] width 26 height 20
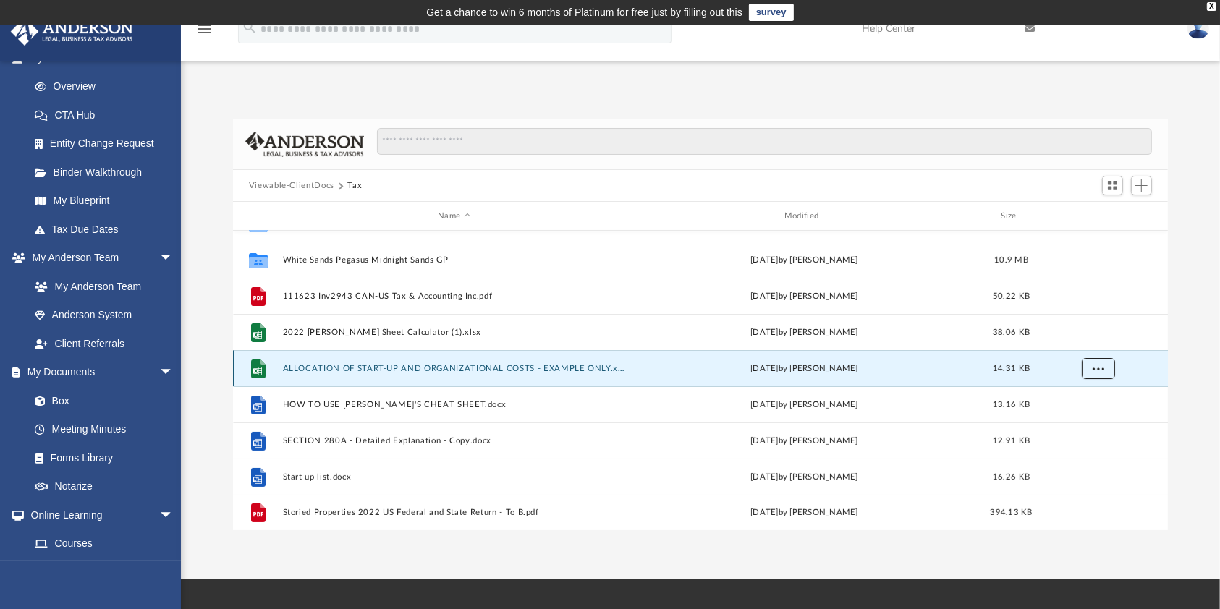
click at [1098, 372] on button "More options" at bounding box center [1097, 369] width 33 height 22
click at [411, 367] on button "ALLOCATION OF START-UP AND ORGANIZATIONAL COSTS - EXAMPLE ONLY.xlsx" at bounding box center [454, 368] width 344 height 9
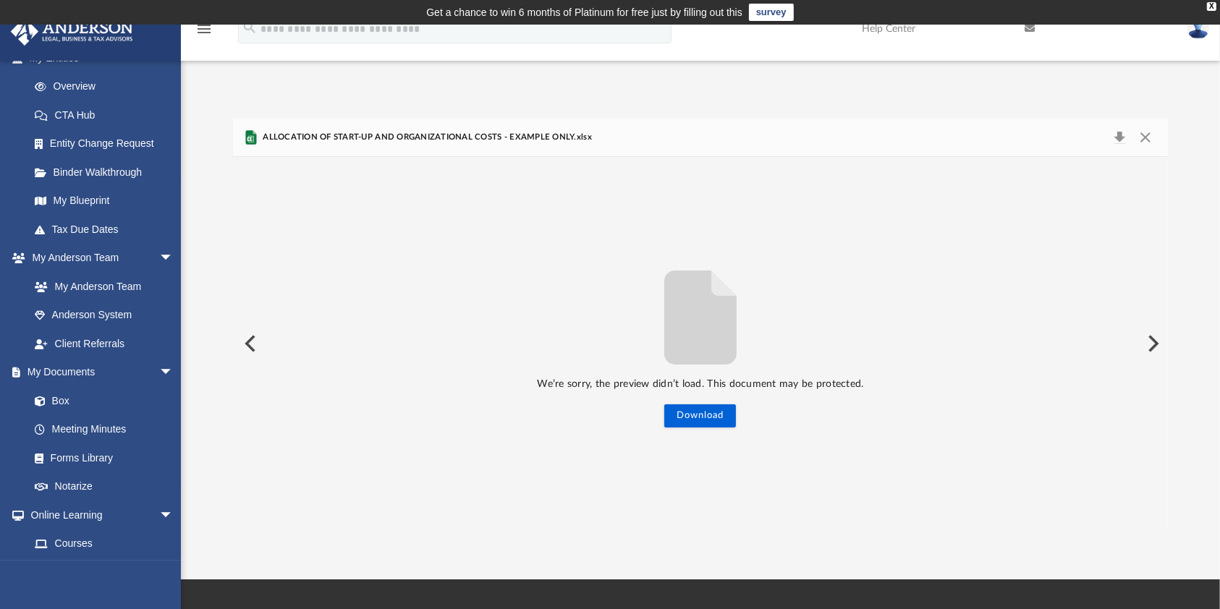
click at [260, 344] on button "Preview" at bounding box center [249, 343] width 32 height 41
click at [1144, 142] on button "Close" at bounding box center [1145, 137] width 26 height 20
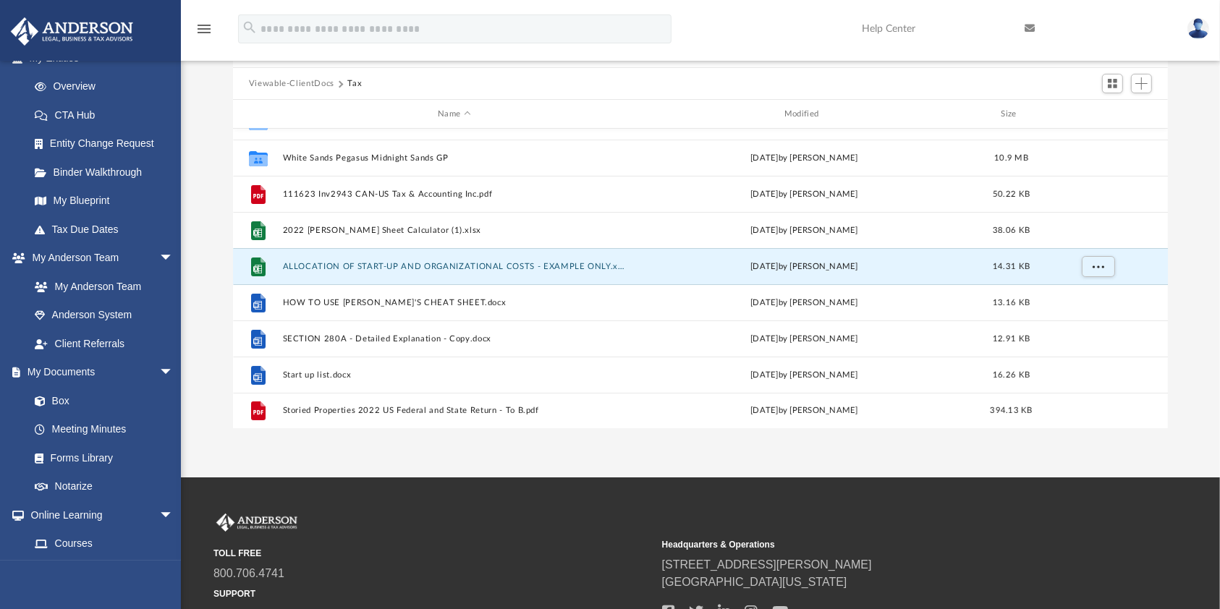
scroll to position [192, 0]
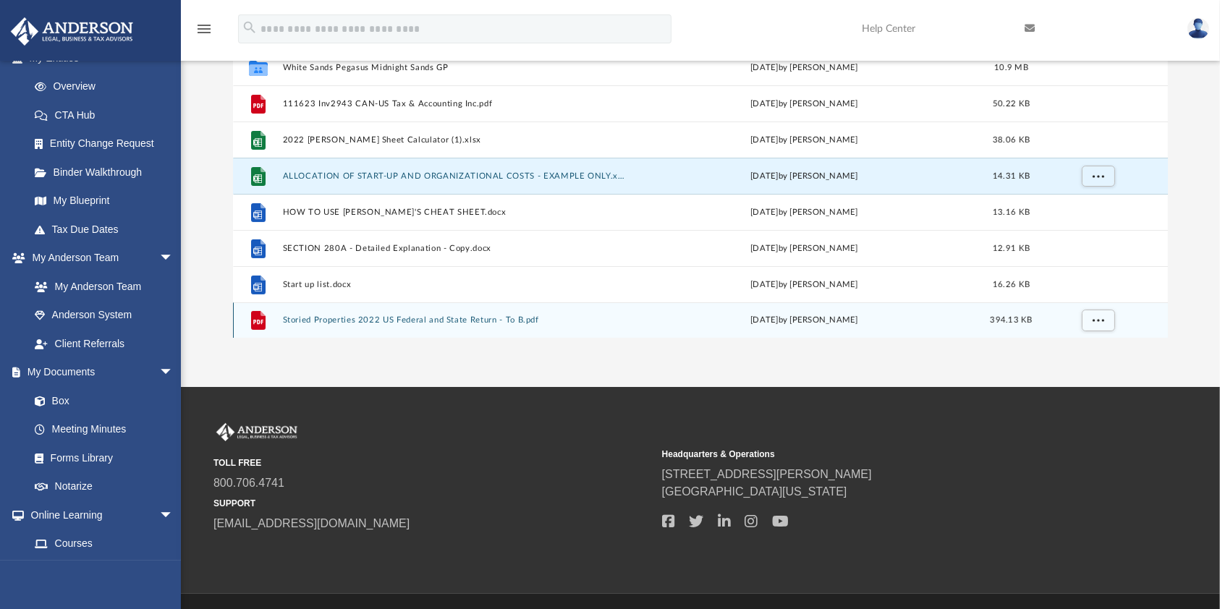
click at [354, 312] on div "File Storied Properties 2022 US Federal and State Return - To B.pdf [DATE] by […" at bounding box center [700, 320] width 935 height 36
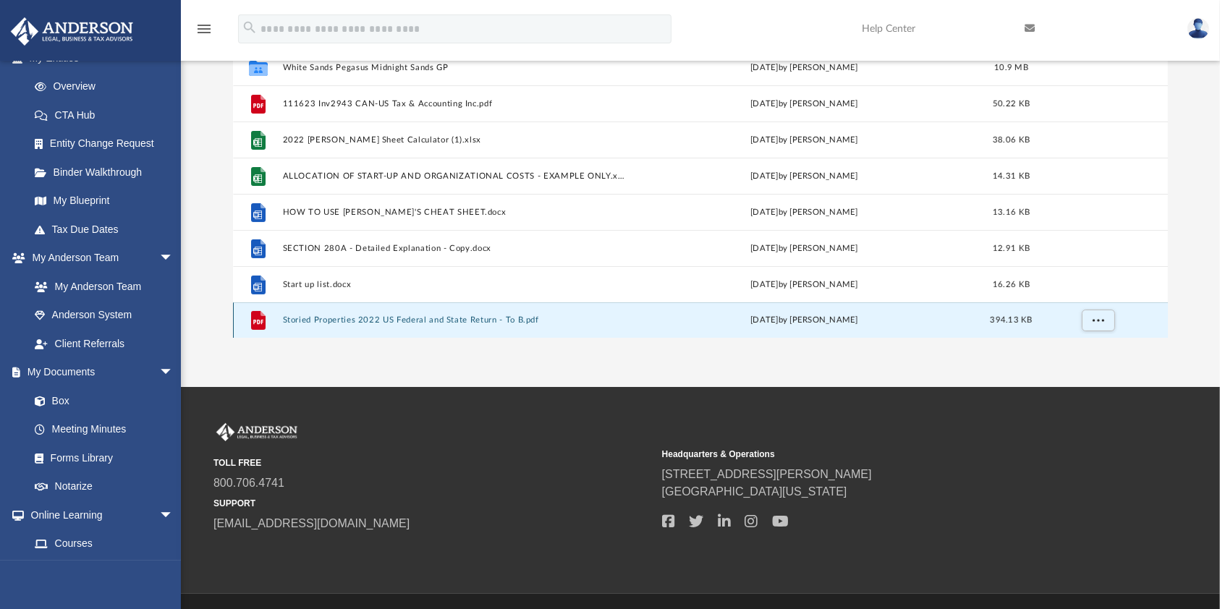
click at [350, 320] on button "Storied Properties 2022 US Federal and State Return - To B.pdf" at bounding box center [454, 319] width 344 height 9
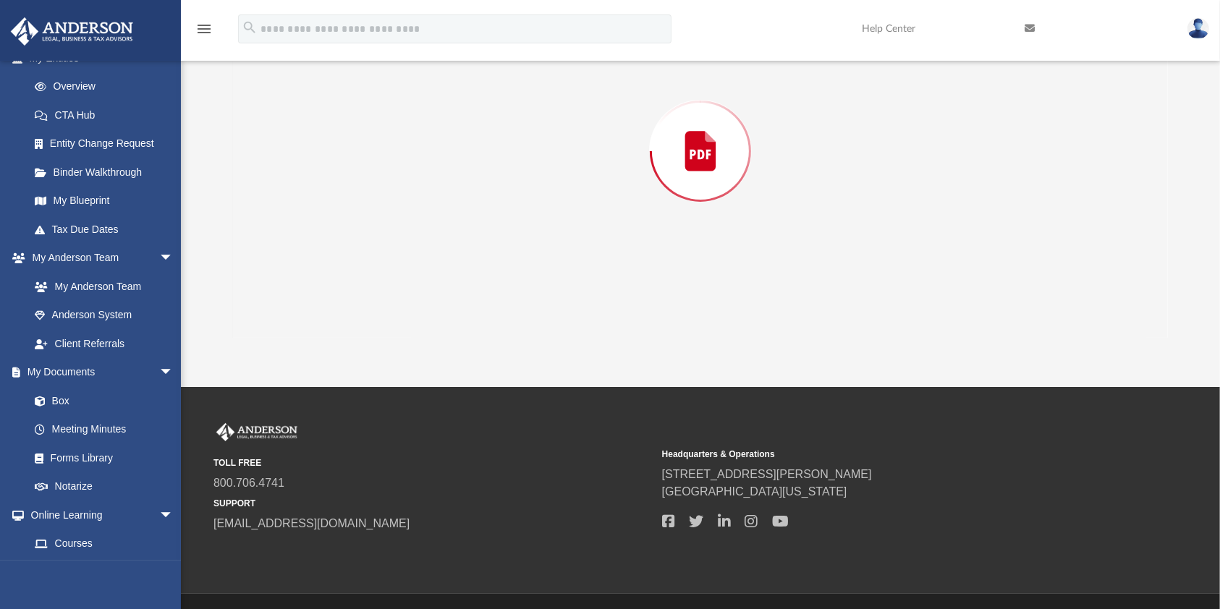
scroll to position [119, 0]
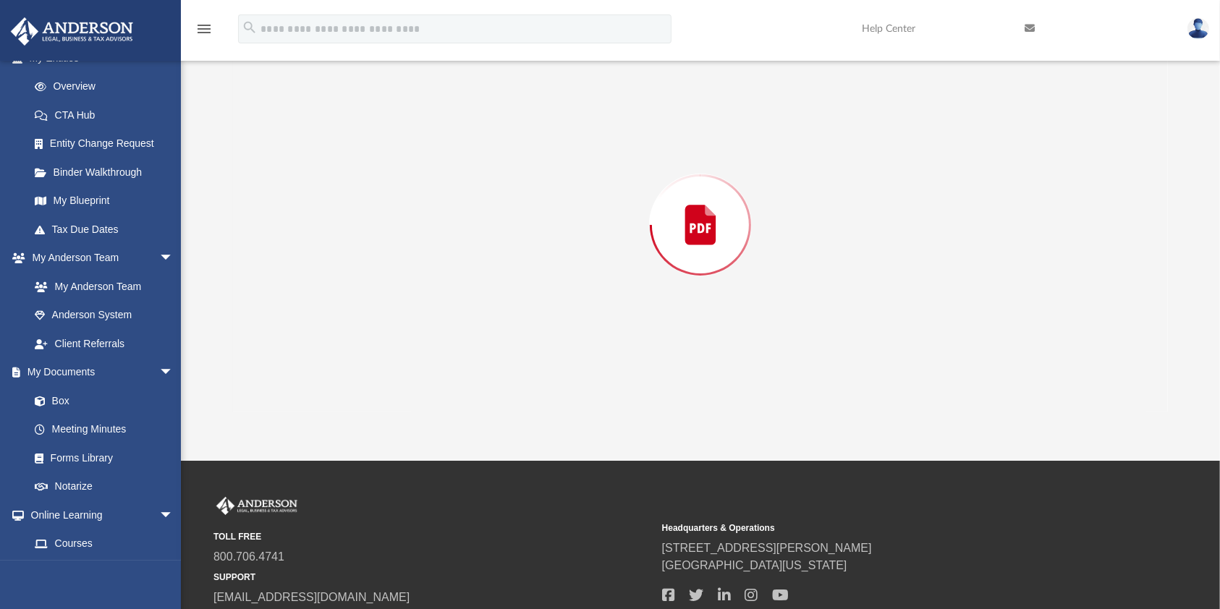
click at [350, 320] on div "Preview" at bounding box center [700, 224] width 935 height 373
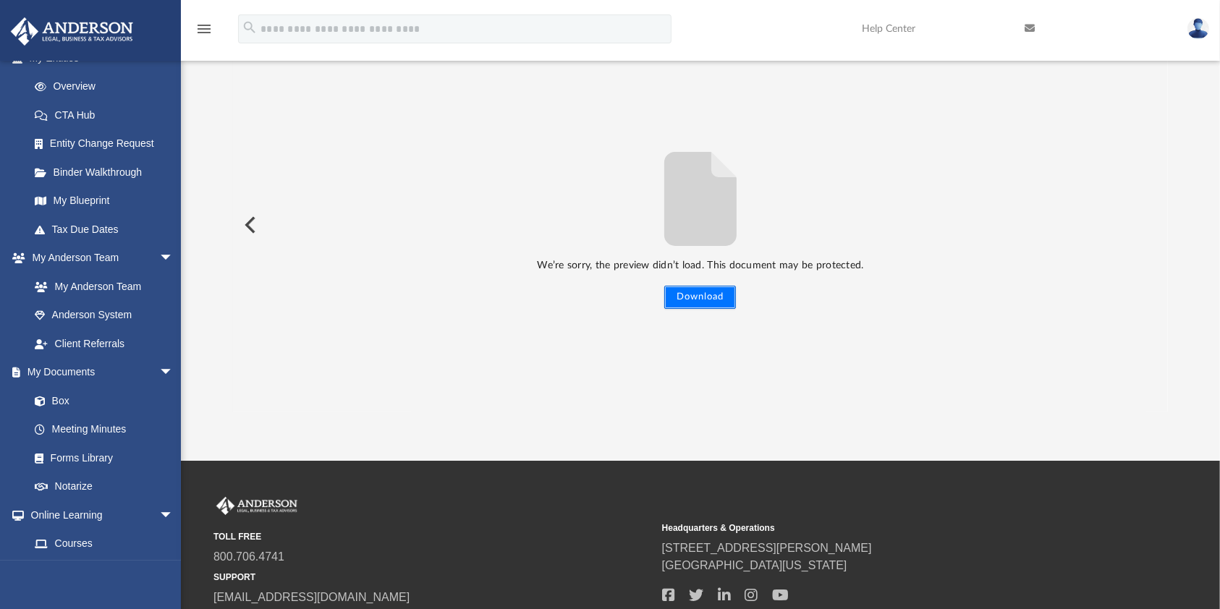
click at [678, 300] on button "Download" at bounding box center [700, 297] width 72 height 23
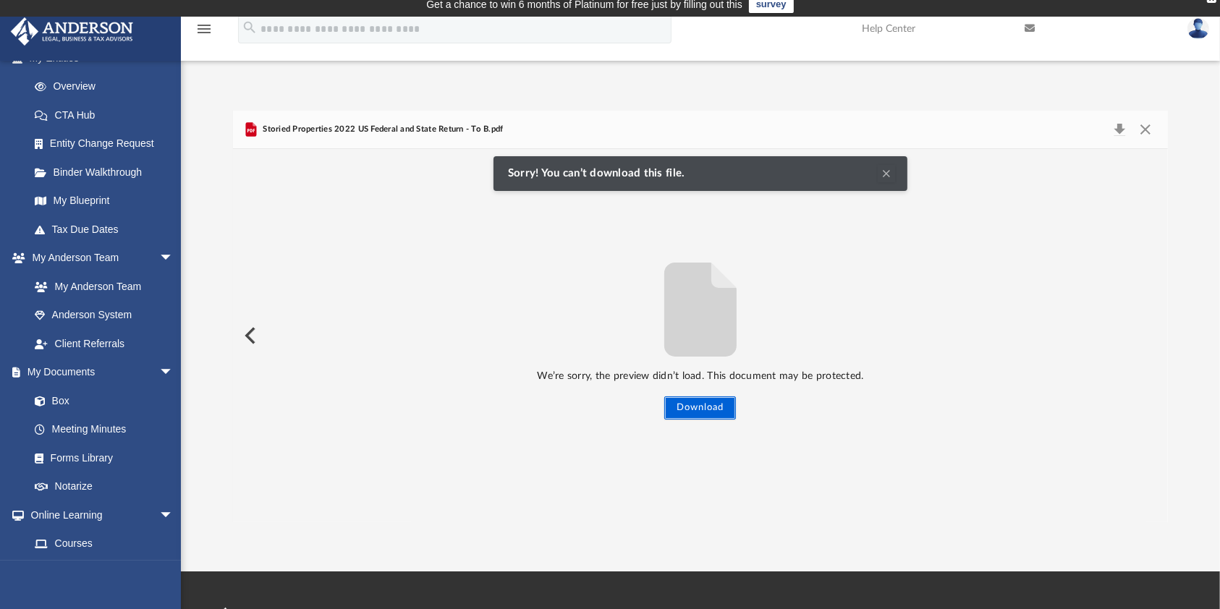
scroll to position [0, 0]
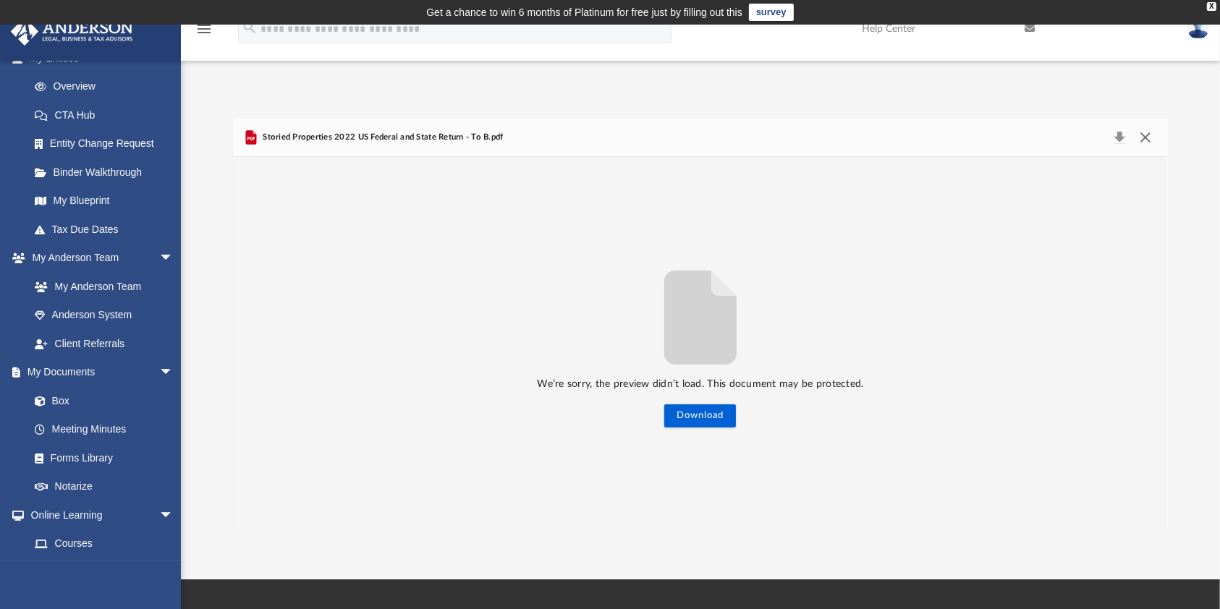
click at [1145, 138] on button "Close" at bounding box center [1145, 137] width 26 height 20
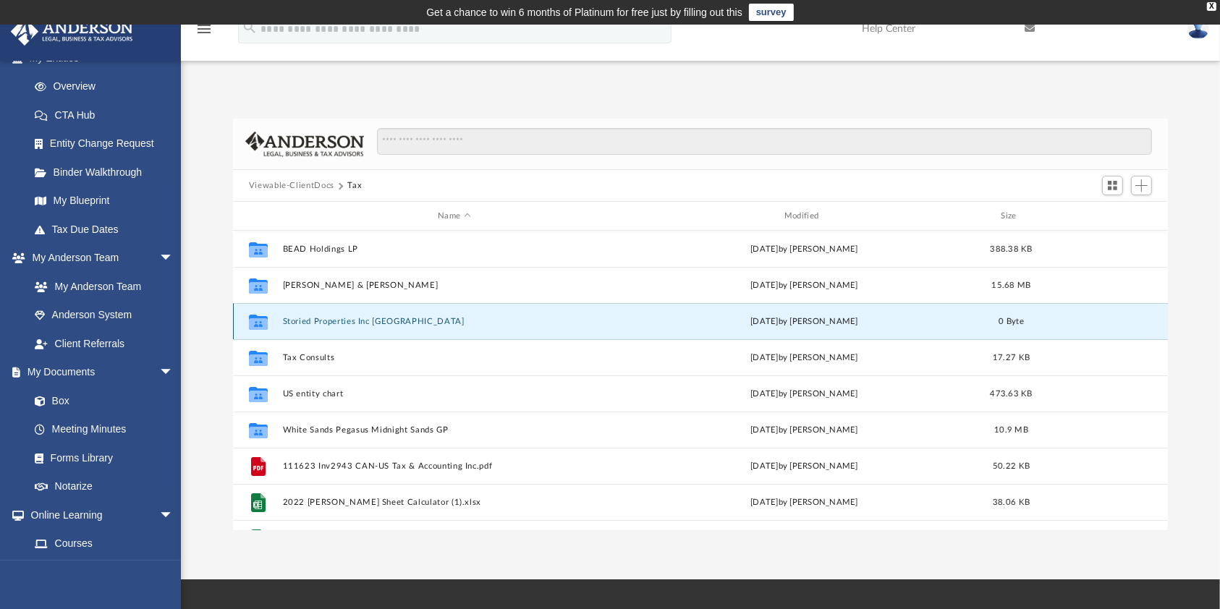
click at [330, 317] on button "Storied Properties Inc [GEOGRAPHIC_DATA]" at bounding box center [454, 321] width 344 height 9
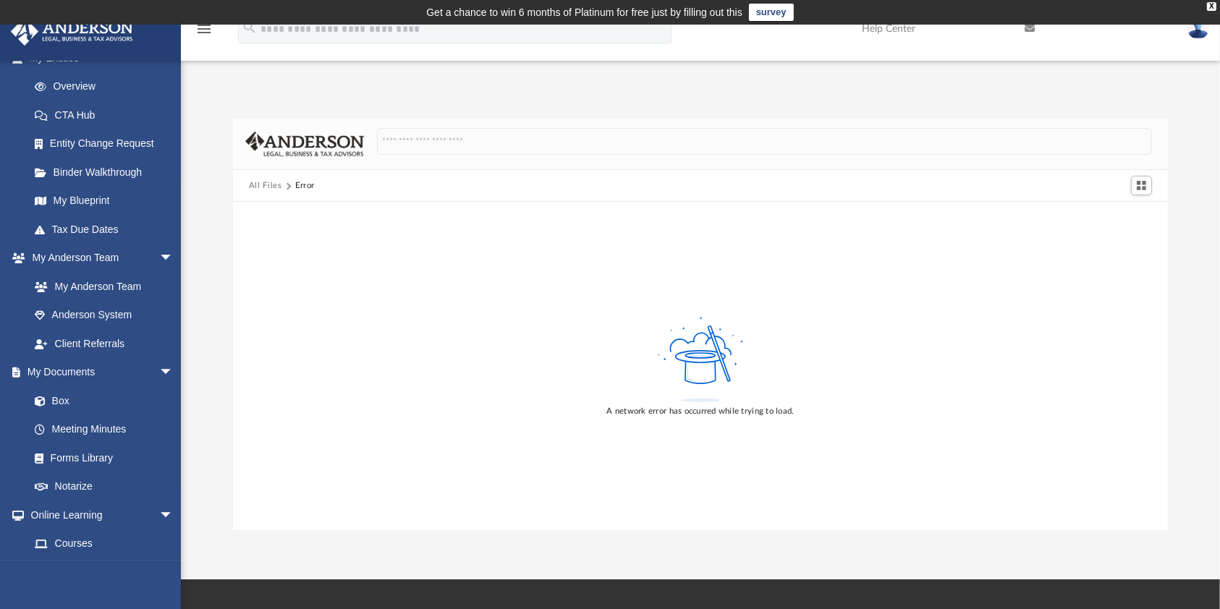
click at [273, 184] on button "All Files" at bounding box center [265, 185] width 33 height 13
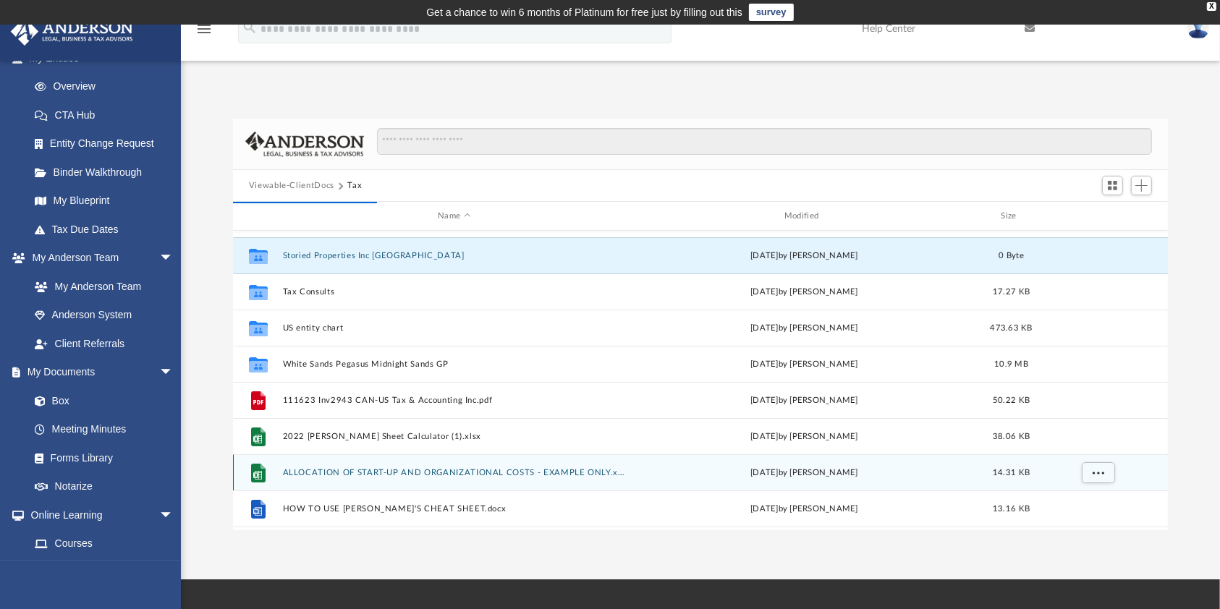
scroll to position [96, 0]
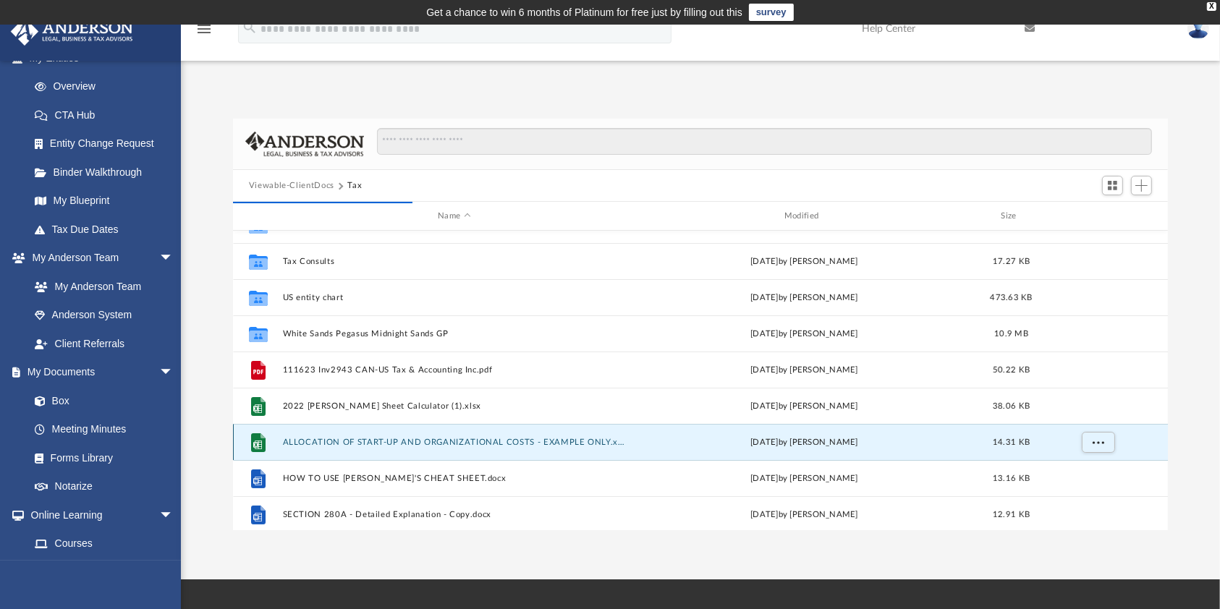
click at [352, 443] on button "ALLOCATION OF START-UP AND ORGANIZATIONAL COSTS - EXAMPLE ONLY.xlsx" at bounding box center [454, 442] width 344 height 9
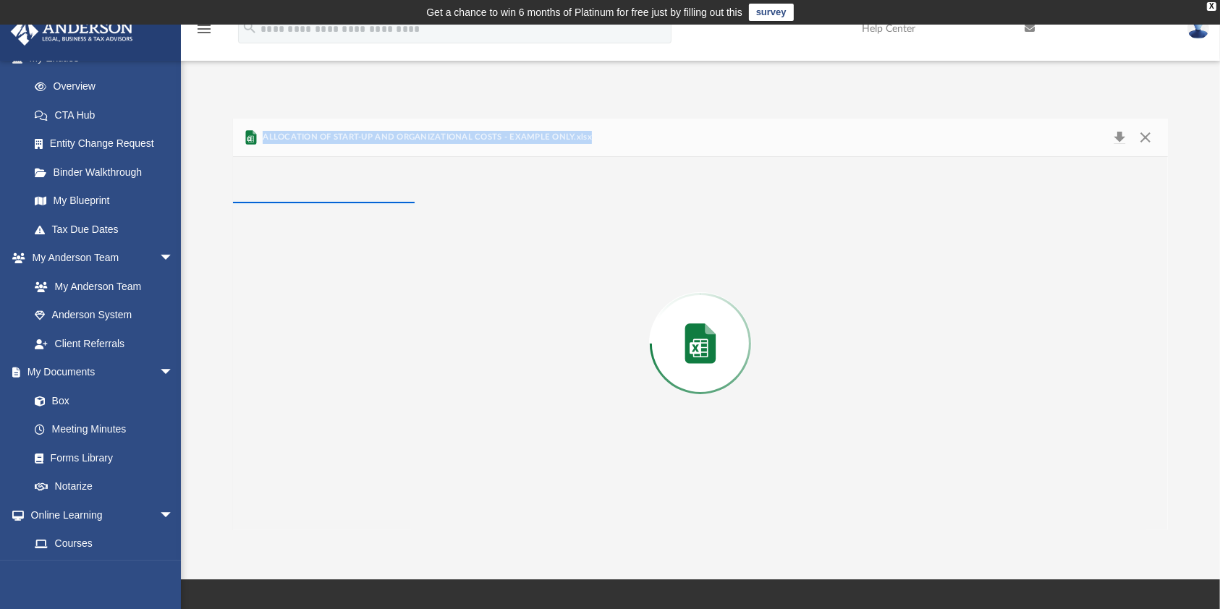
click at [352, 443] on div "Preview" at bounding box center [700, 343] width 935 height 373
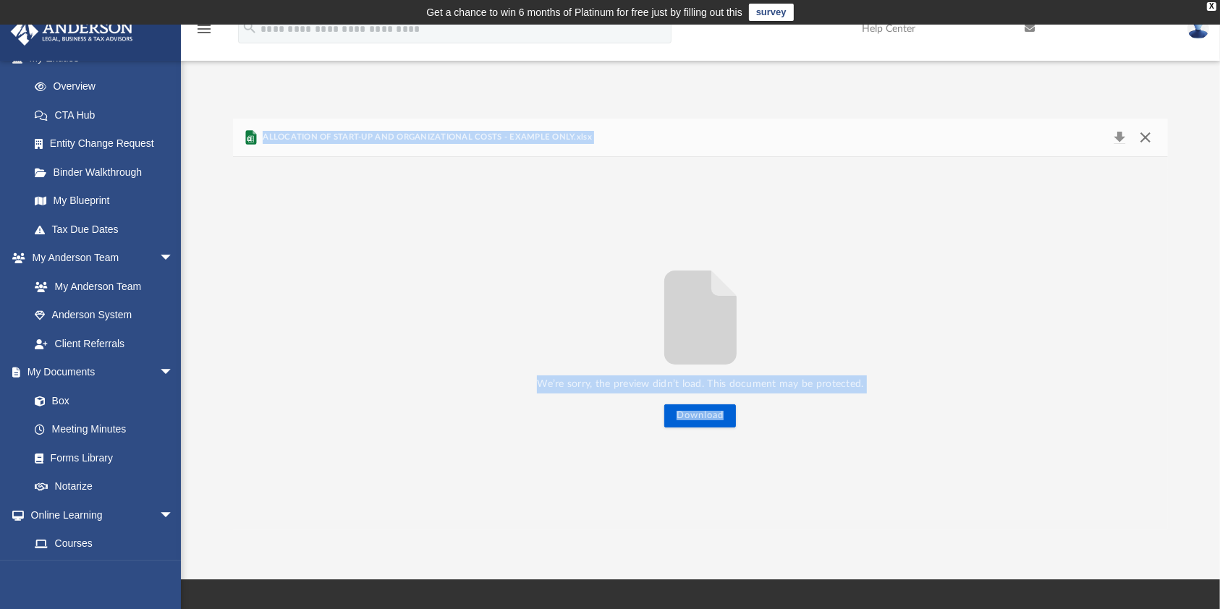
click at [1141, 137] on button "Close" at bounding box center [1145, 137] width 26 height 20
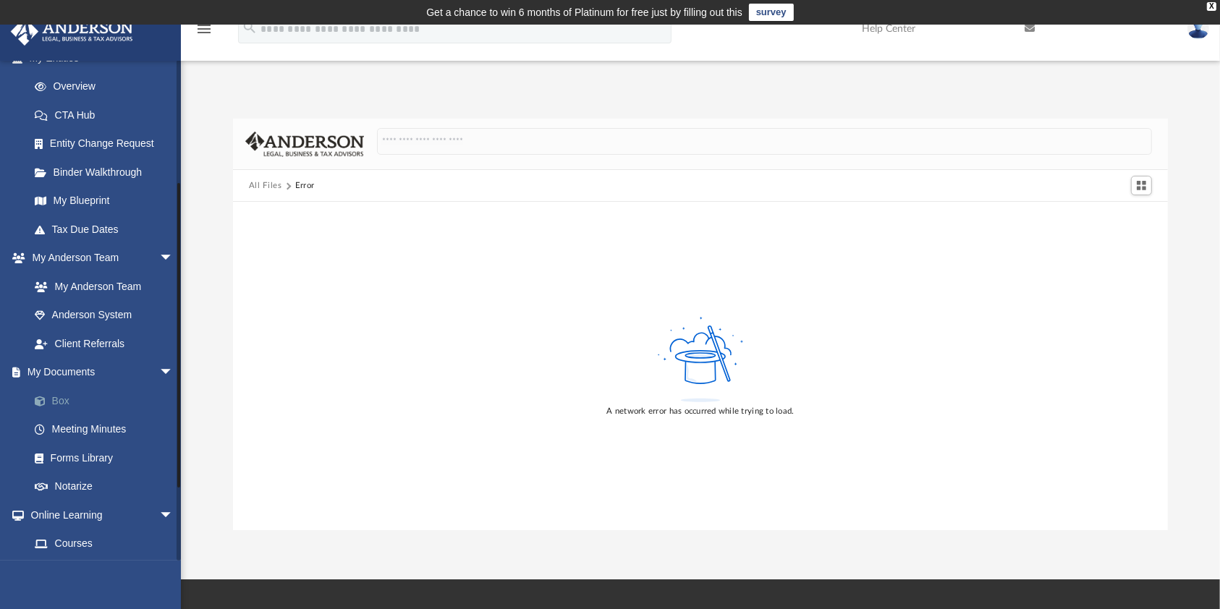
click at [60, 397] on link "Box" at bounding box center [107, 400] width 175 height 29
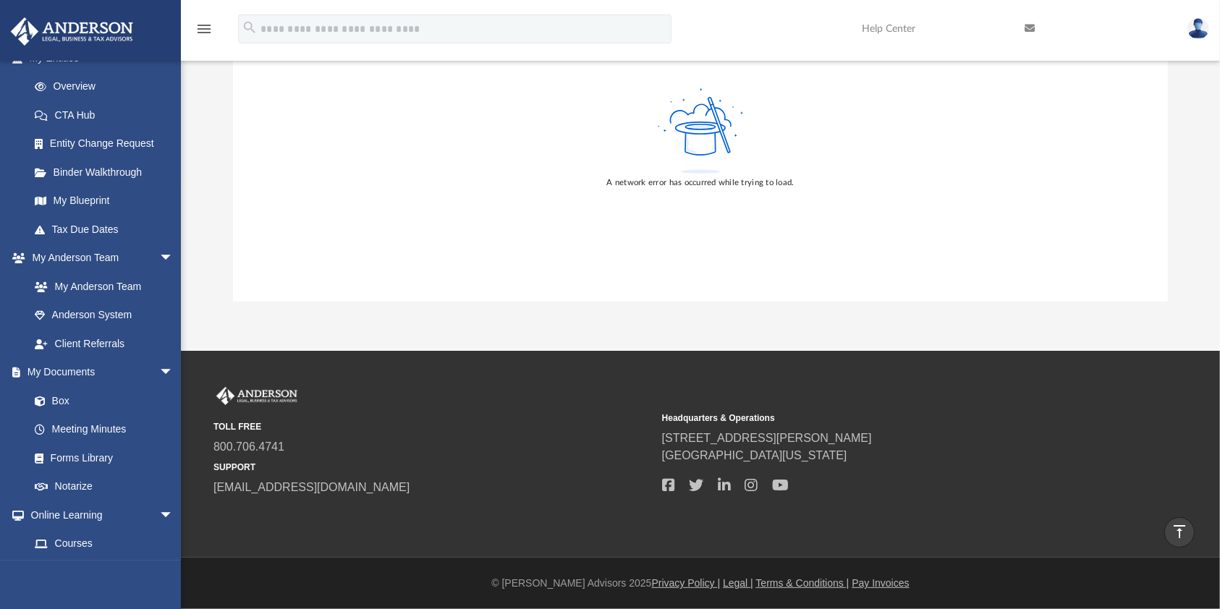
scroll to position [0, 0]
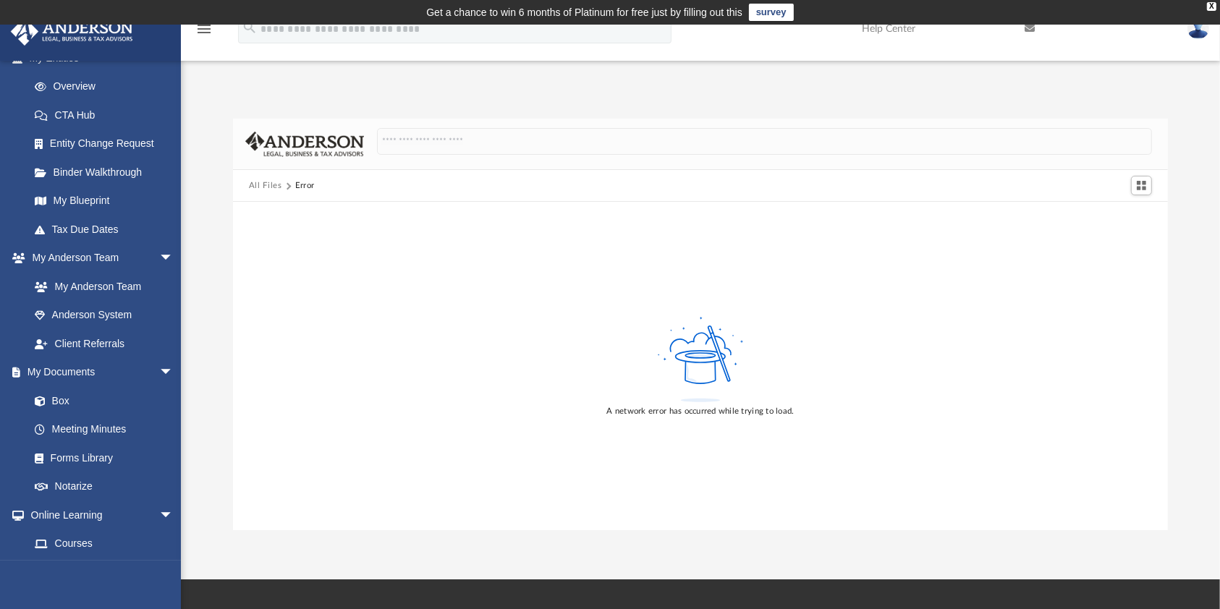
click at [770, 95] on div "Difficulty viewing your box folder? You can also access your account directly o…" at bounding box center [700, 309] width 1039 height 442
click at [43, 402] on span at bounding box center [47, 401] width 9 height 10
click at [66, 407] on link "Box" at bounding box center [107, 400] width 175 height 29
click at [43, 404] on span at bounding box center [47, 401] width 9 height 10
click at [159, 370] on span "arrow_drop_down" at bounding box center [173, 373] width 29 height 30
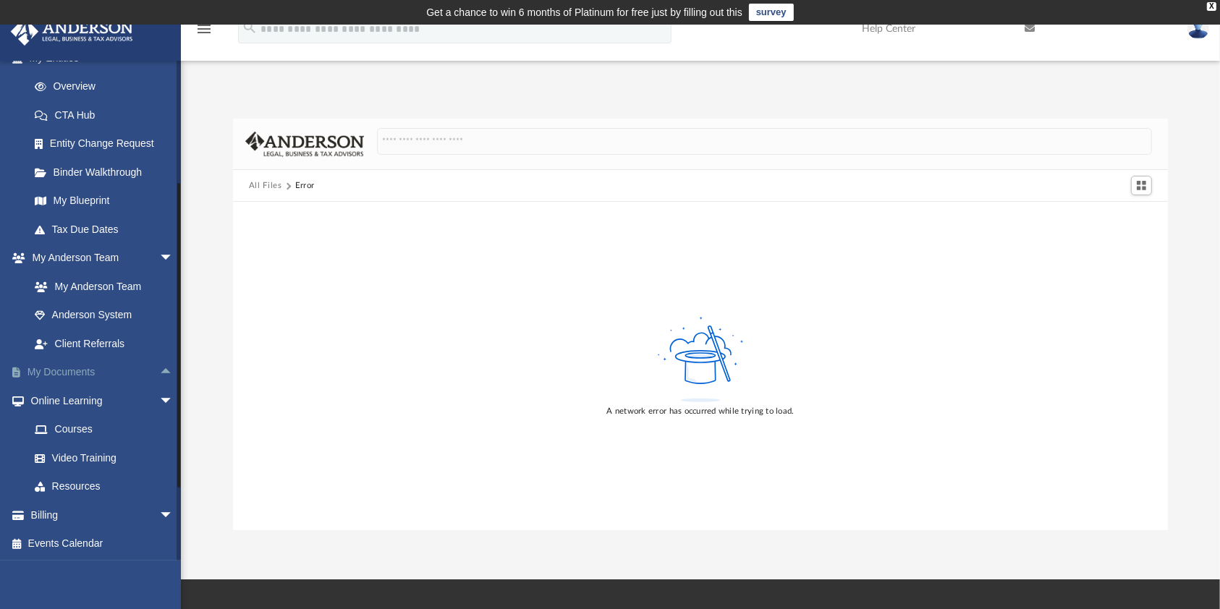
click at [159, 370] on span "arrow_drop_up" at bounding box center [173, 373] width 29 height 30
click at [59, 402] on link "Box" at bounding box center [107, 400] width 175 height 29
